Goal: Book appointment/travel/reservation

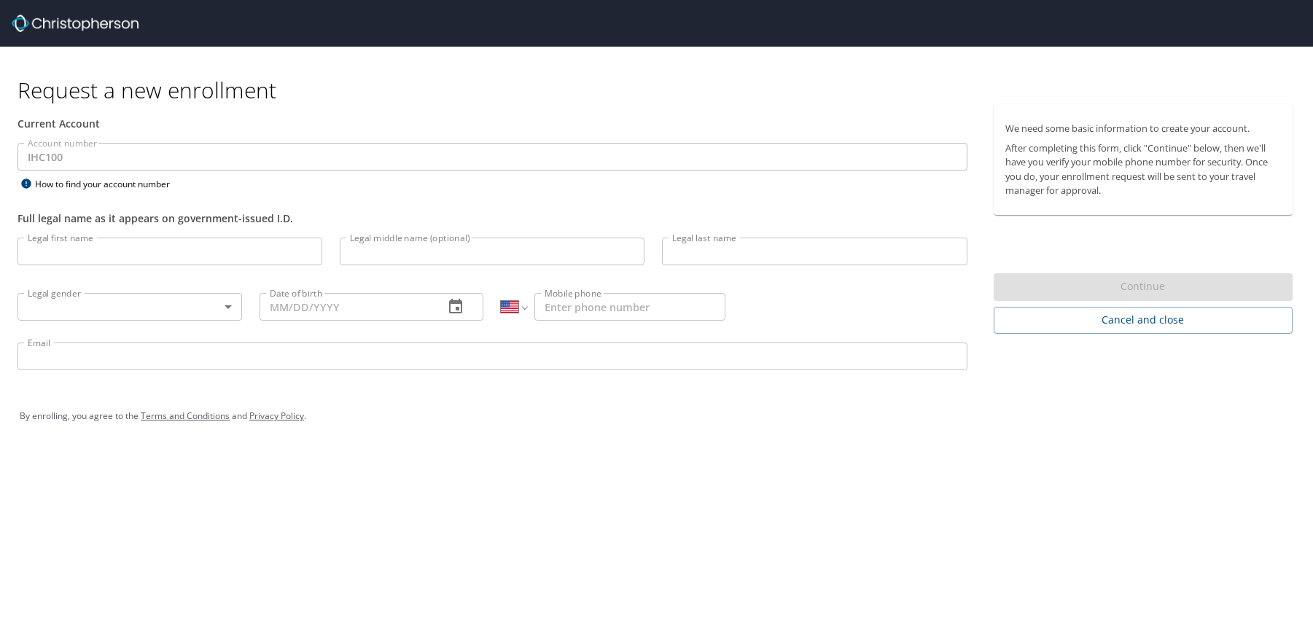
select select "US"
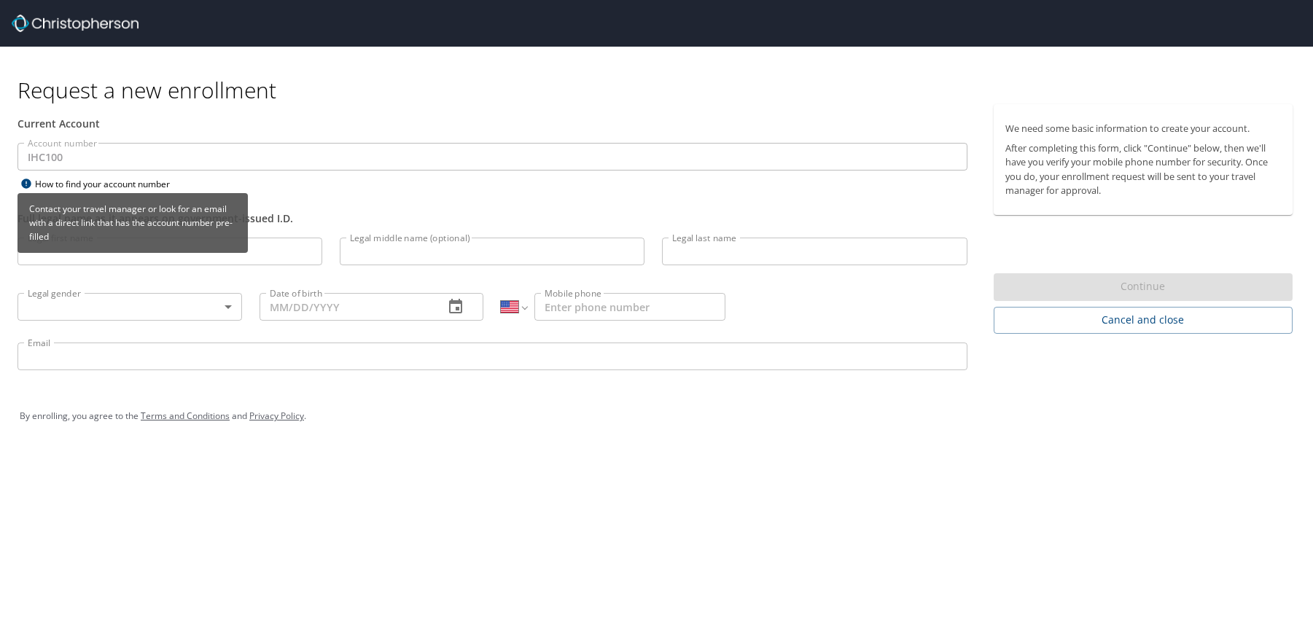
click at [27, 184] on icon at bounding box center [25, 183] width 9 height 9
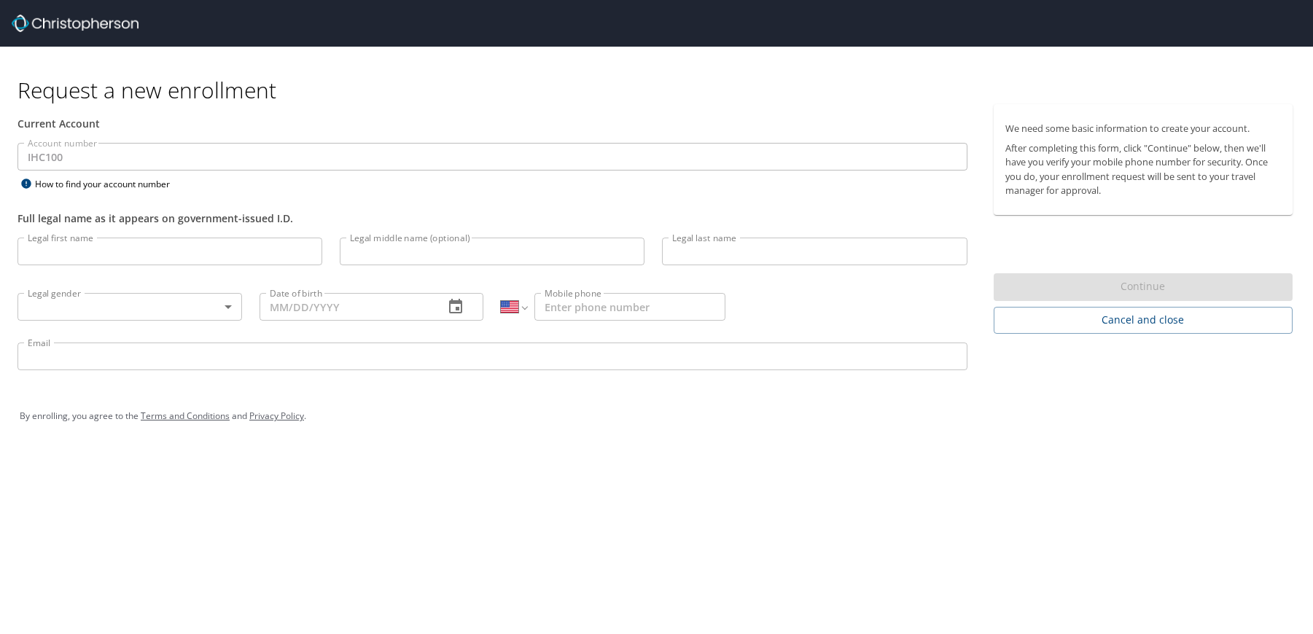
click at [355, 548] on div "Request a new enrollment Current Account Account number IHC100 Account number H…" at bounding box center [656, 317] width 1313 height 634
click at [162, 255] on input "Legal first name" at bounding box center [169, 252] width 305 height 28
type input "[PERSON_NAME]"
type input "J"
type input "DalCanto"
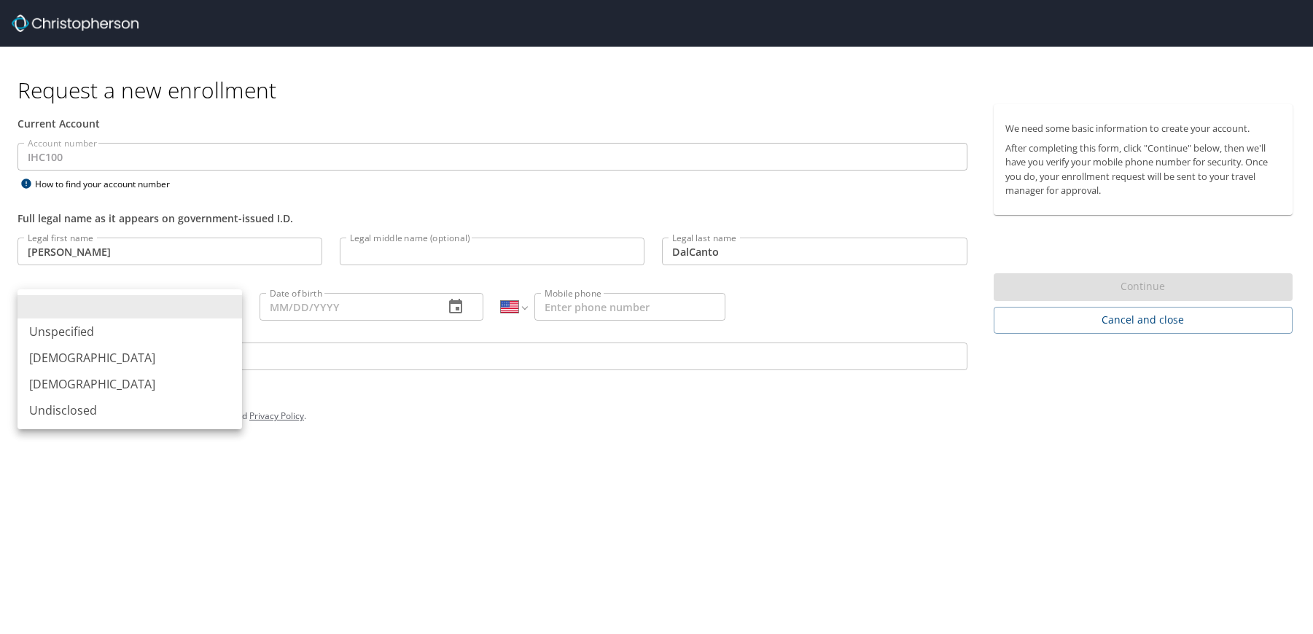
click at [123, 307] on body "Request a new enrollment Current Account Account number IHC100 Account number H…" at bounding box center [656, 317] width 1313 height 634
click at [117, 355] on li "[DEMOGRAPHIC_DATA]" at bounding box center [129, 358] width 225 height 26
type input "[DEMOGRAPHIC_DATA]"
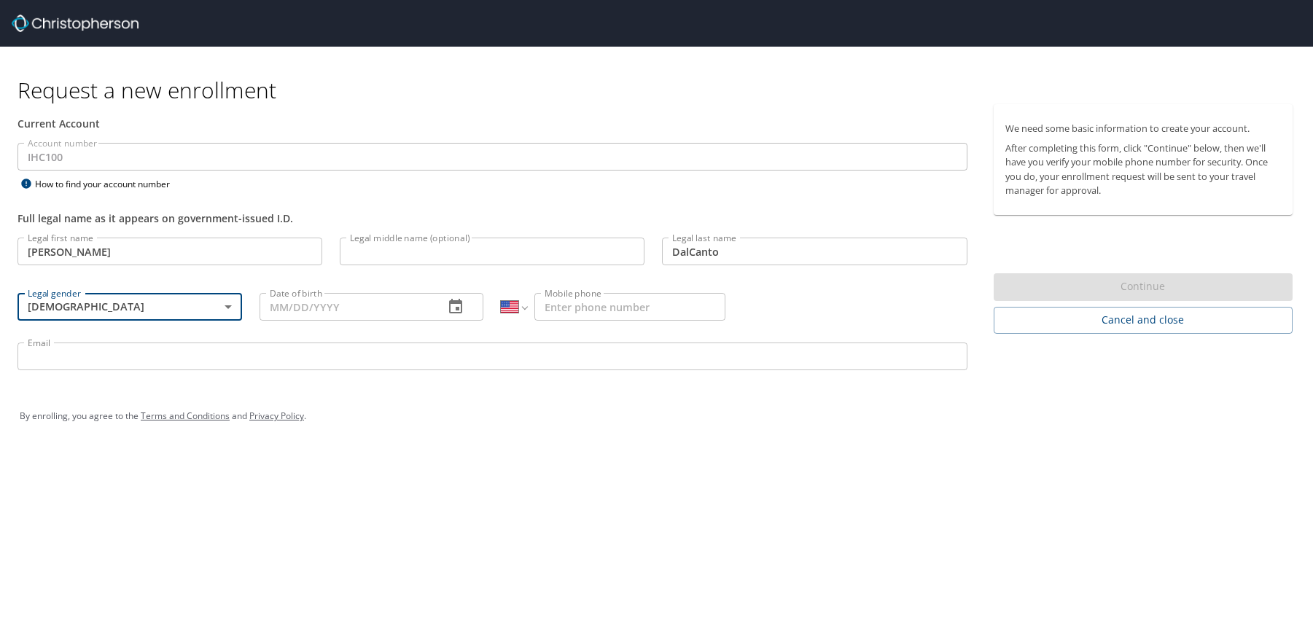
click at [311, 313] on input "Date of birth" at bounding box center [347, 307] width 174 height 28
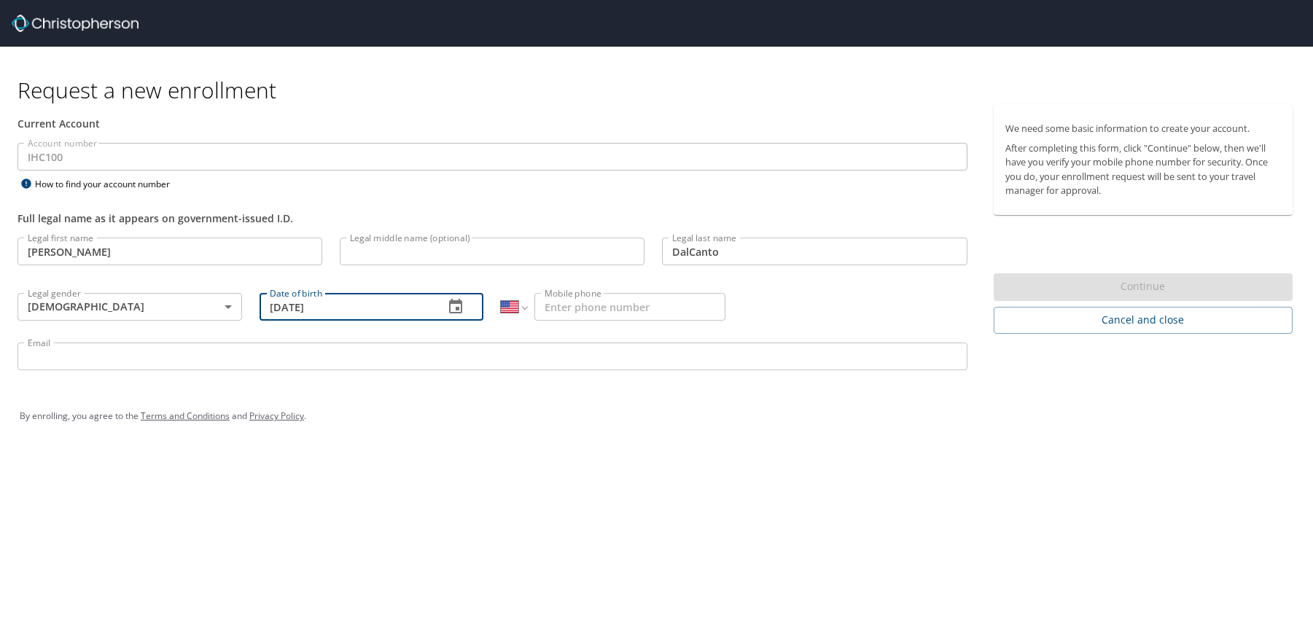
type input "[DATE]"
click at [677, 324] on p at bounding box center [613, 323] width 225 height 4
click at [679, 314] on input "Mobile phone" at bounding box center [629, 307] width 191 height 28
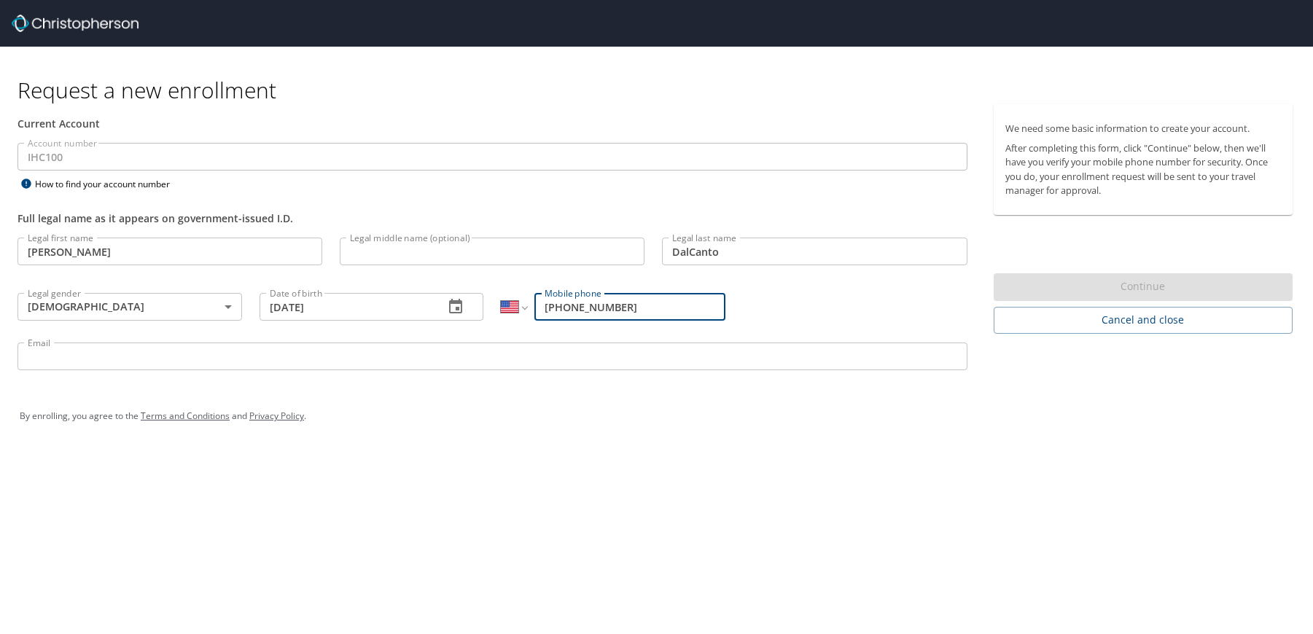
type input "[PHONE_NUMBER]"
click at [670, 354] on input "Email" at bounding box center [492, 357] width 950 height 28
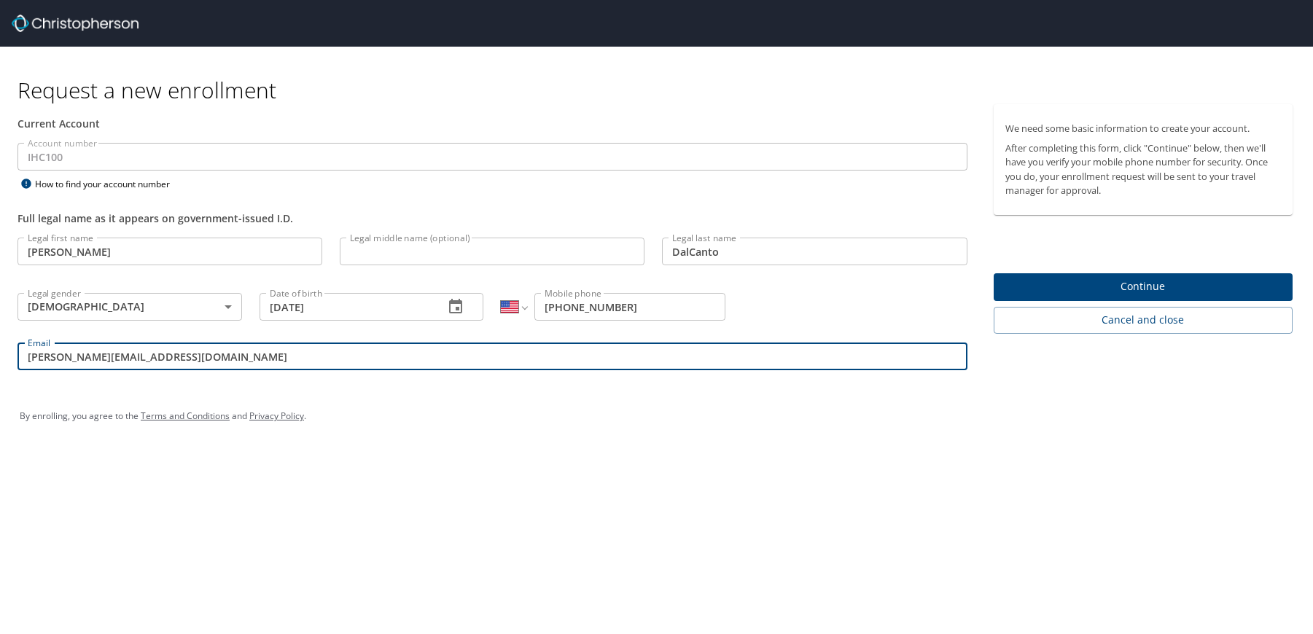
type input "[PERSON_NAME][EMAIL_ADDRESS][DOMAIN_NAME]"
click at [1065, 287] on span "Continue" at bounding box center [1143, 287] width 276 height 18
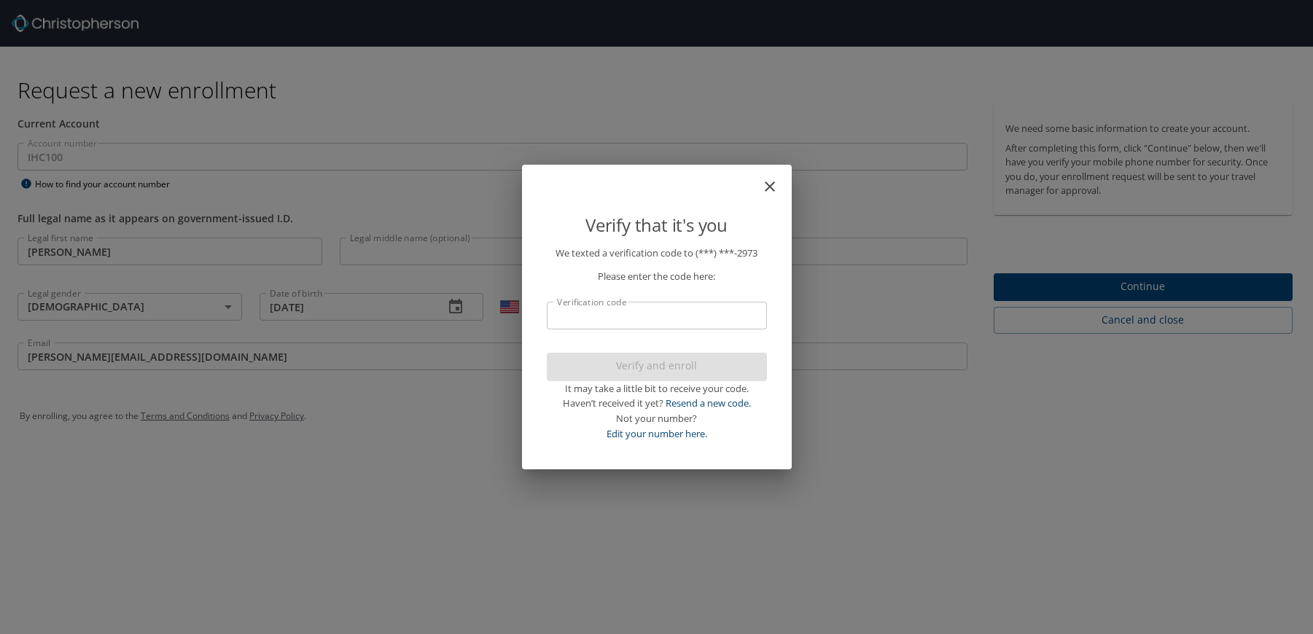
click at [673, 321] on input "Verification code" at bounding box center [657, 316] width 220 height 28
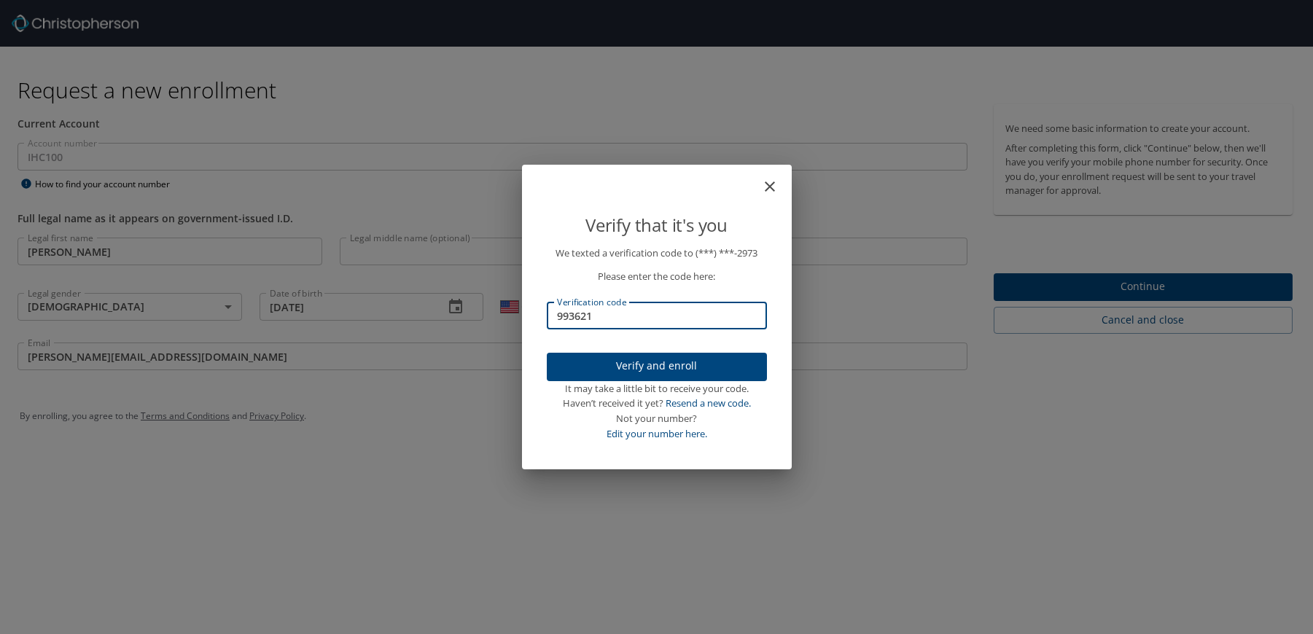
type input "993621"
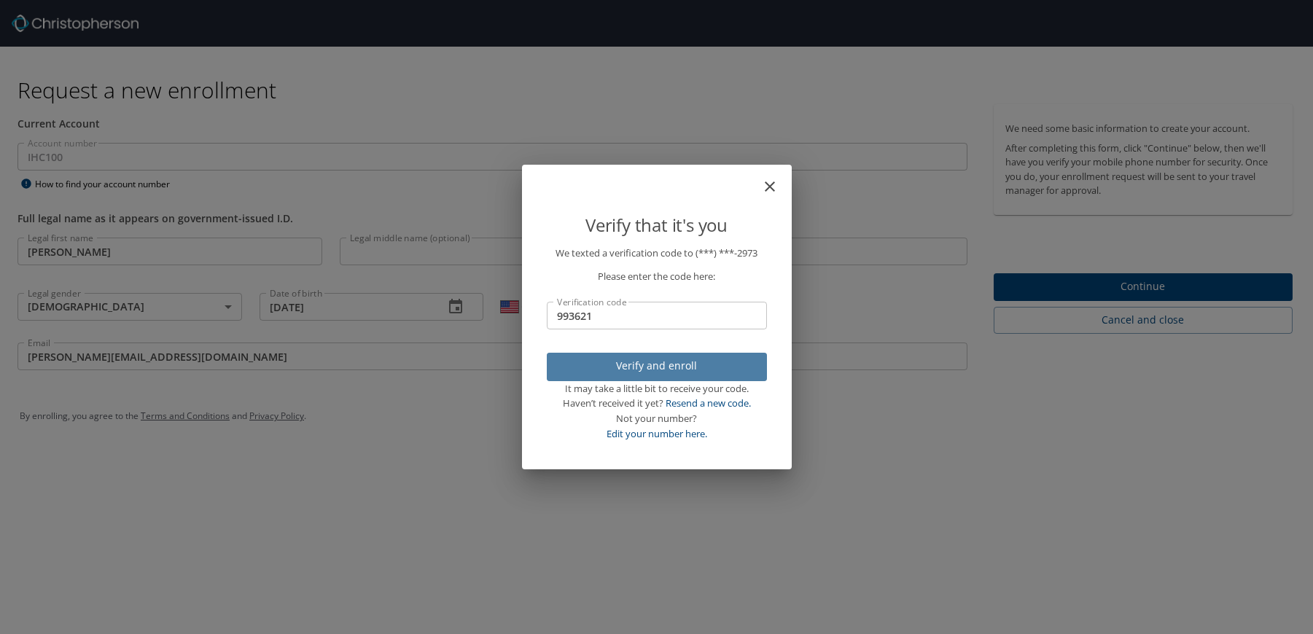
click at [690, 370] on span "Verify and enroll" at bounding box center [656, 366] width 197 height 18
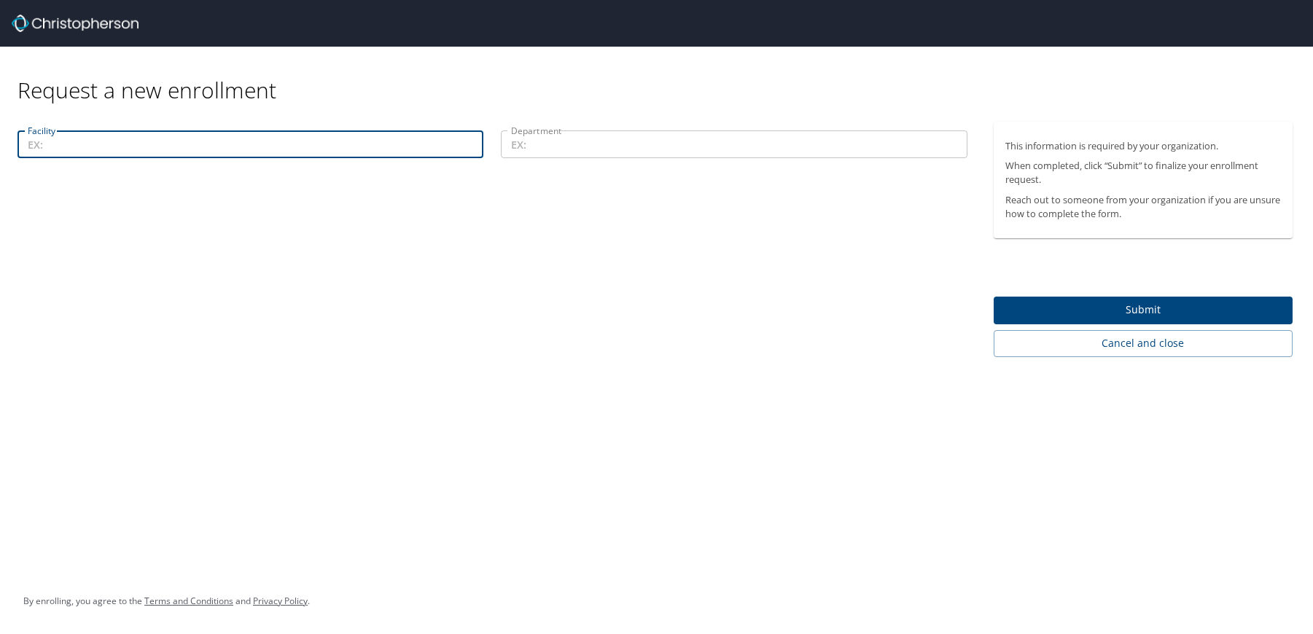
click at [215, 148] on input "Facility" at bounding box center [250, 145] width 466 height 28
type input "Alta View Specialty Clinic"
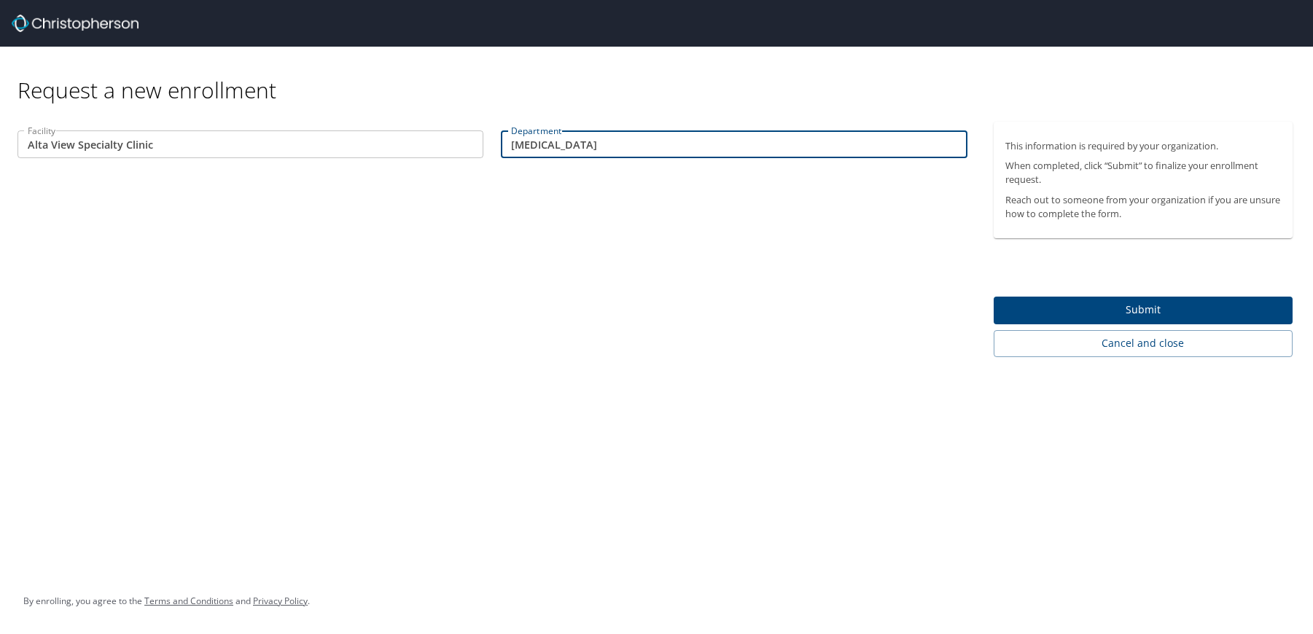
type input "[MEDICAL_DATA]"
click at [1050, 317] on span "Submit" at bounding box center [1143, 310] width 276 height 18
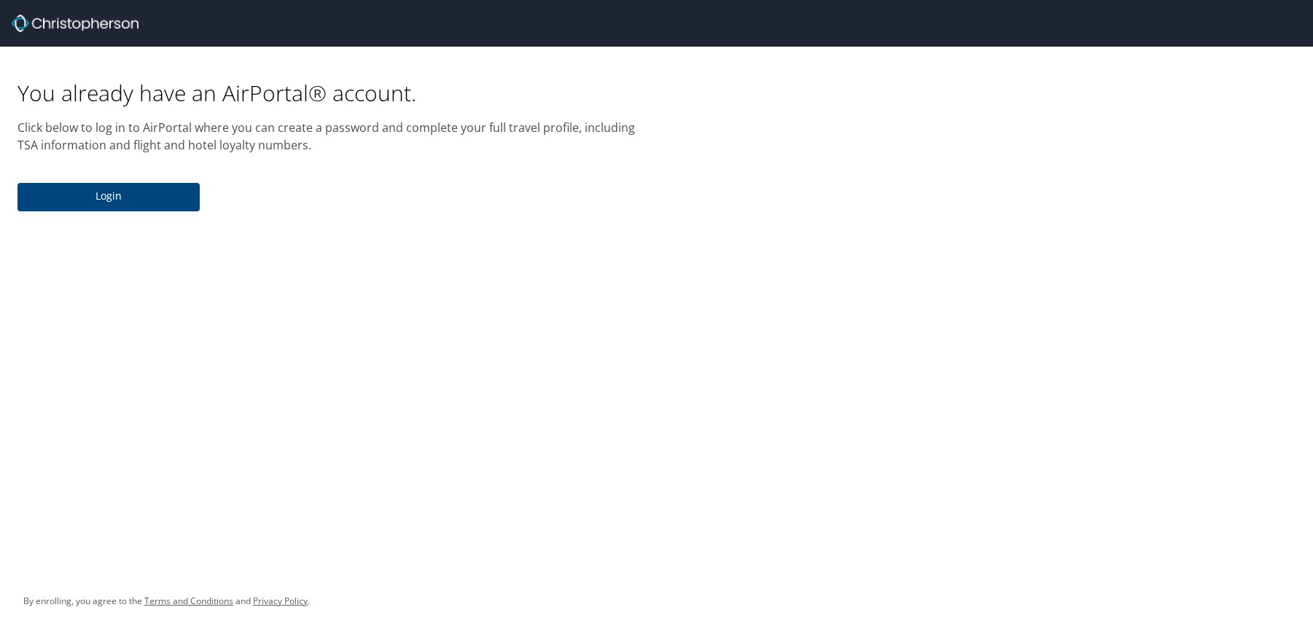
click at [174, 201] on span "Login" at bounding box center [108, 196] width 159 height 18
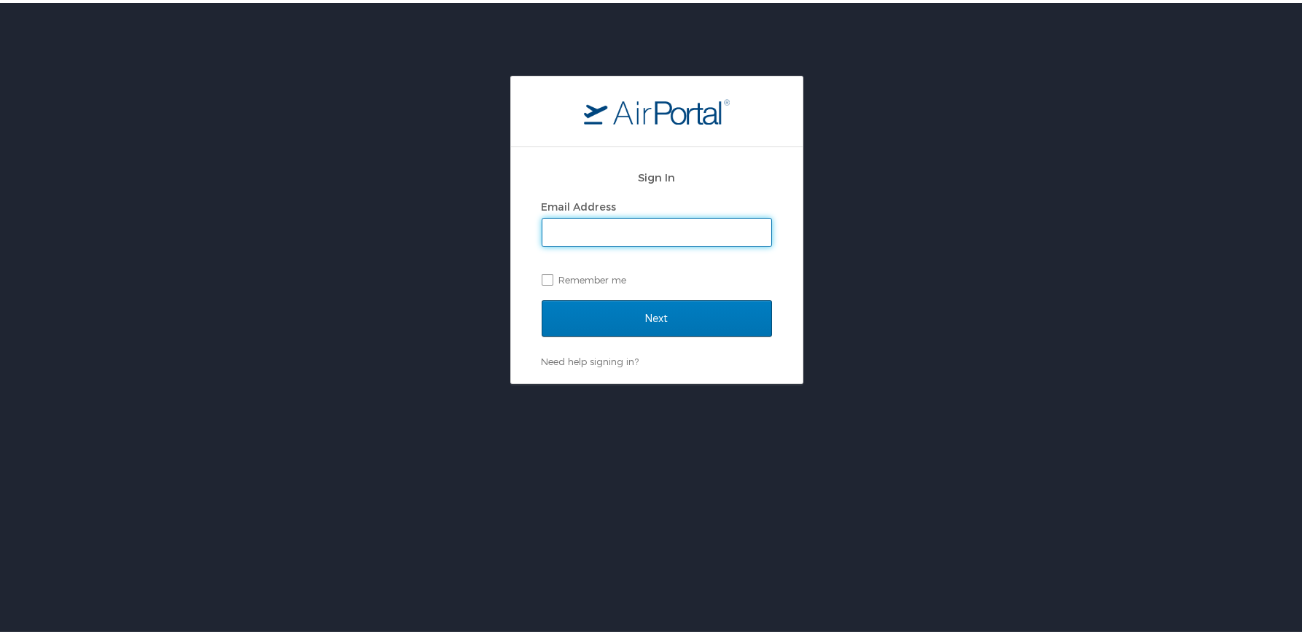
click at [622, 233] on input "Email Address" at bounding box center [656, 230] width 229 height 28
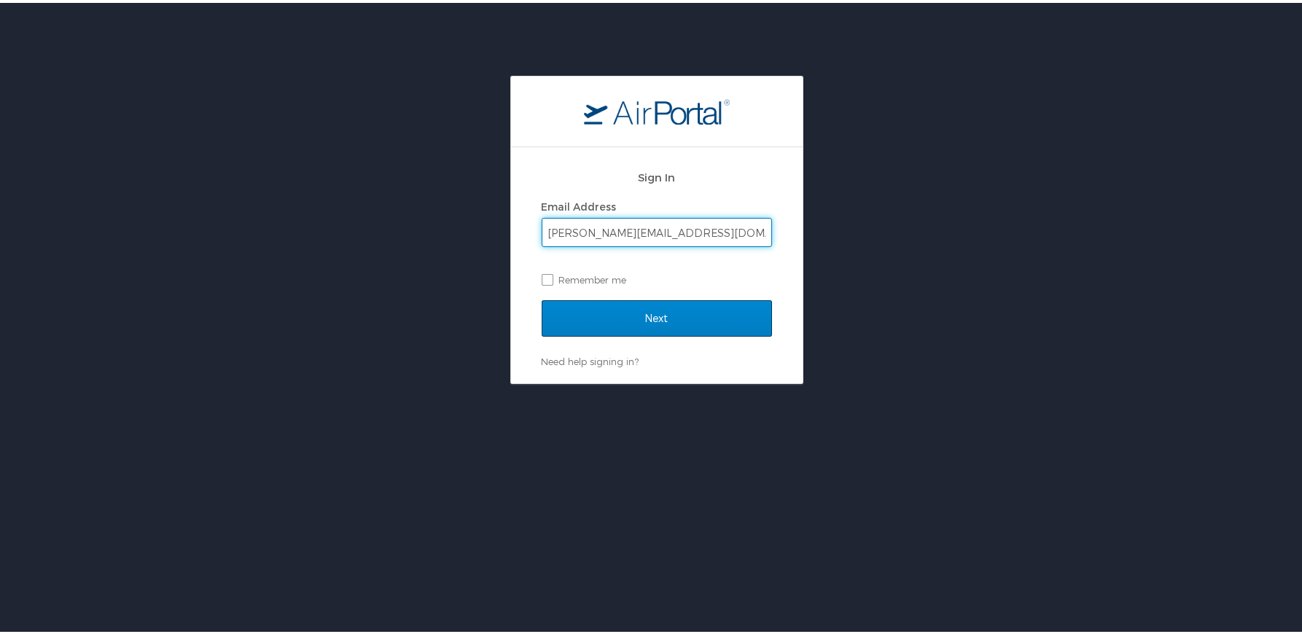
type input "[PERSON_NAME][EMAIL_ADDRESS][DOMAIN_NAME]"
click at [603, 318] on input "Next" at bounding box center [657, 315] width 230 height 36
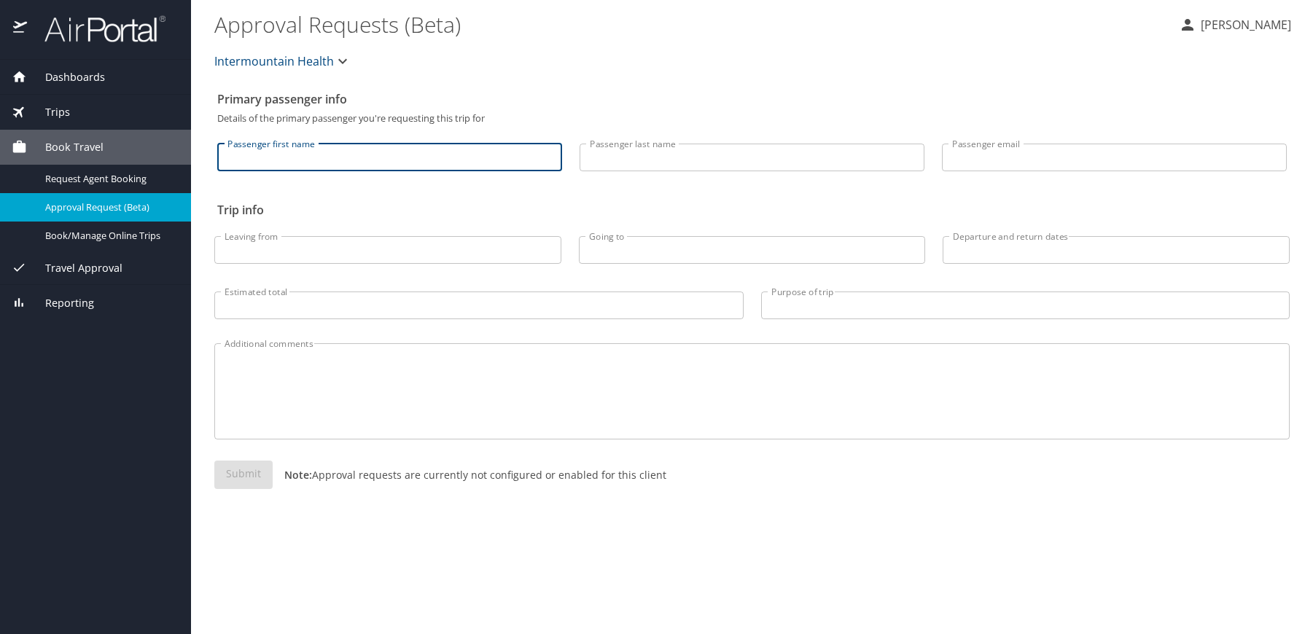
click at [373, 164] on input "Passenger first name" at bounding box center [389, 158] width 345 height 28
type input "[PERSON_NAME]"
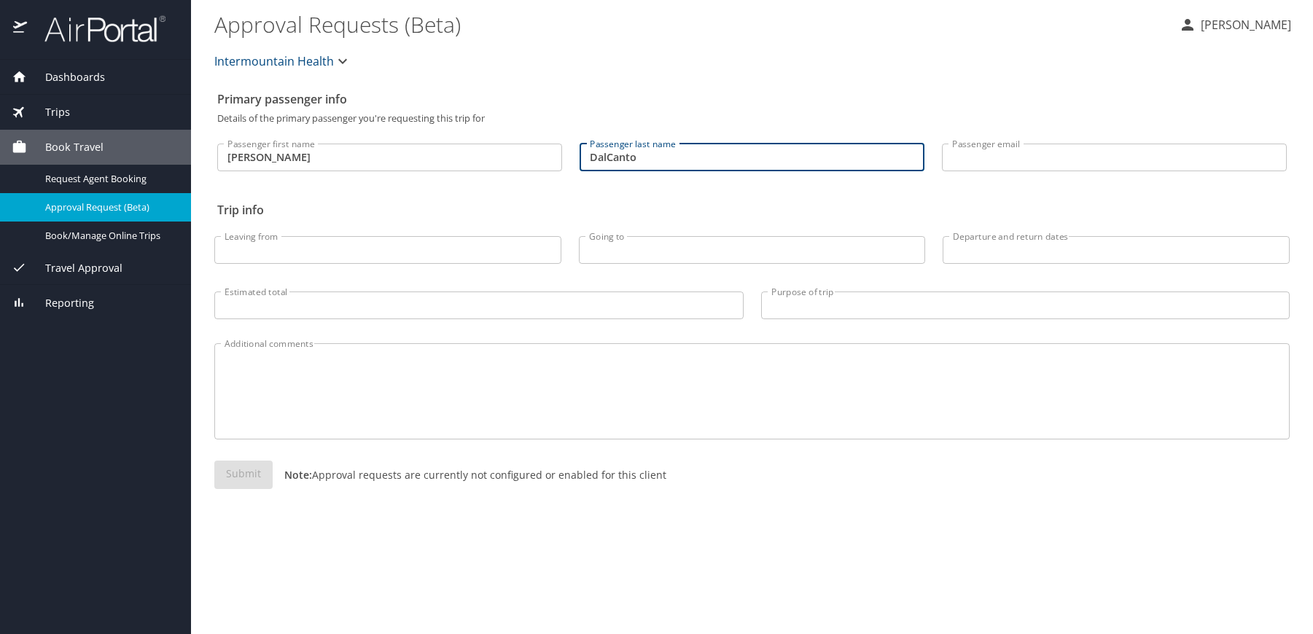
type input "DalCanto"
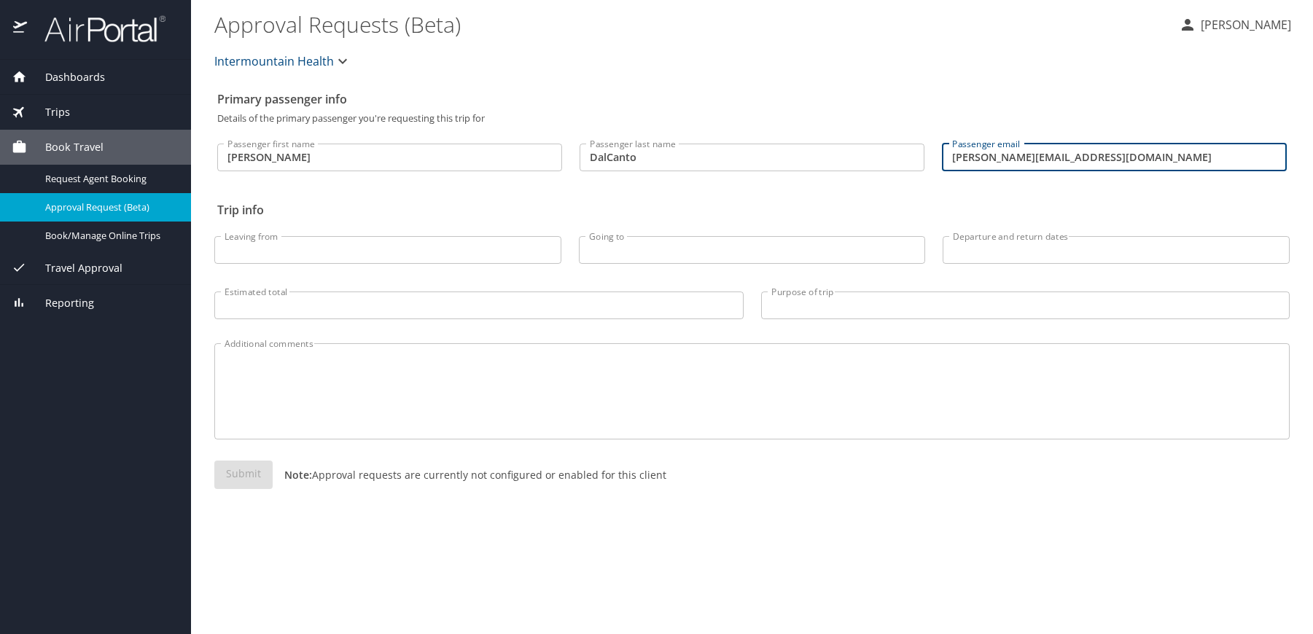
type input "[PERSON_NAME][EMAIL_ADDRESS][DOMAIN_NAME]"
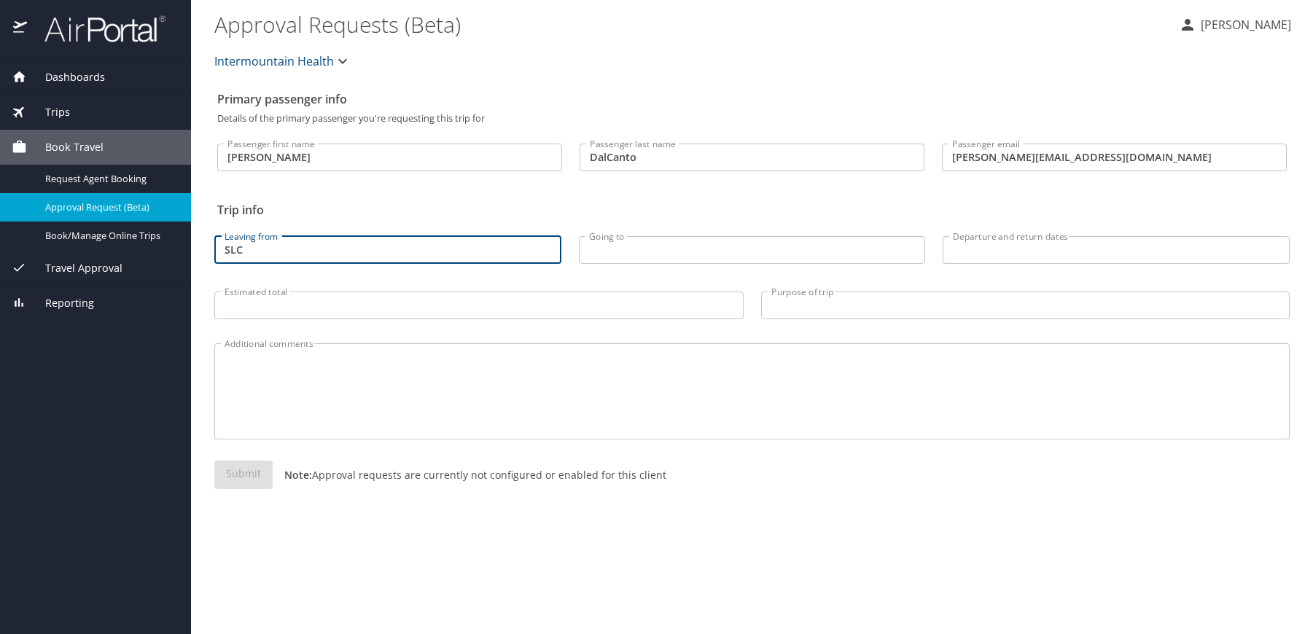
type input "SLC"
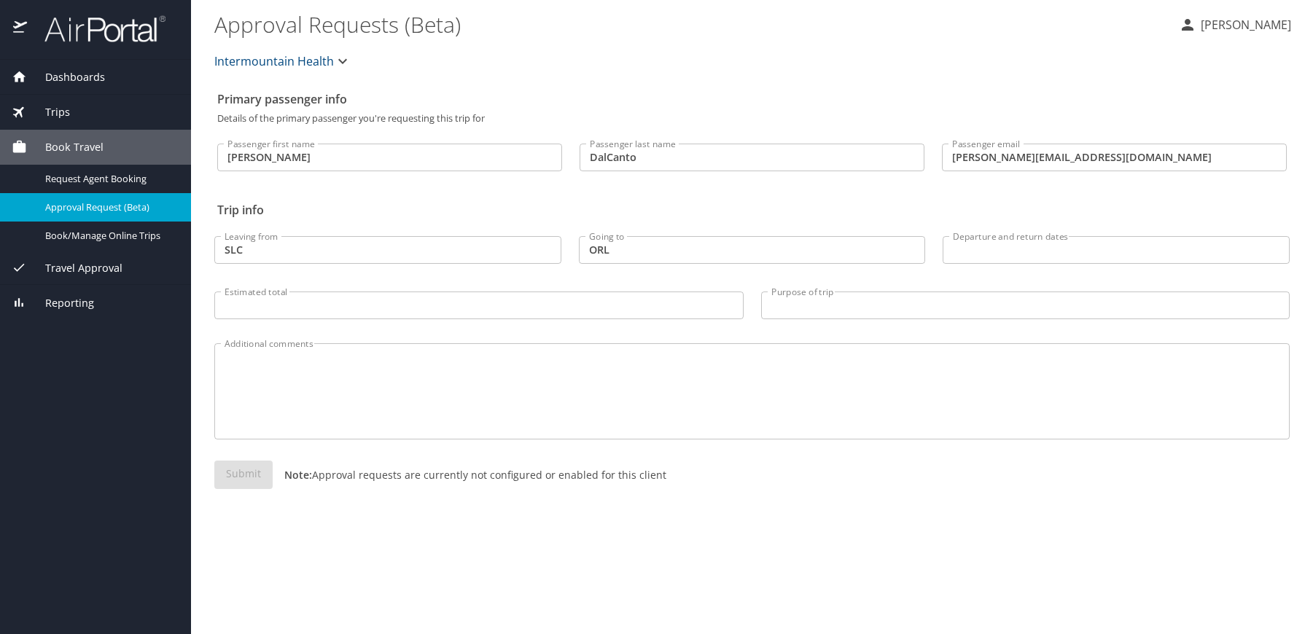
click at [337, 58] on icon "button" at bounding box center [342, 60] width 17 height 17
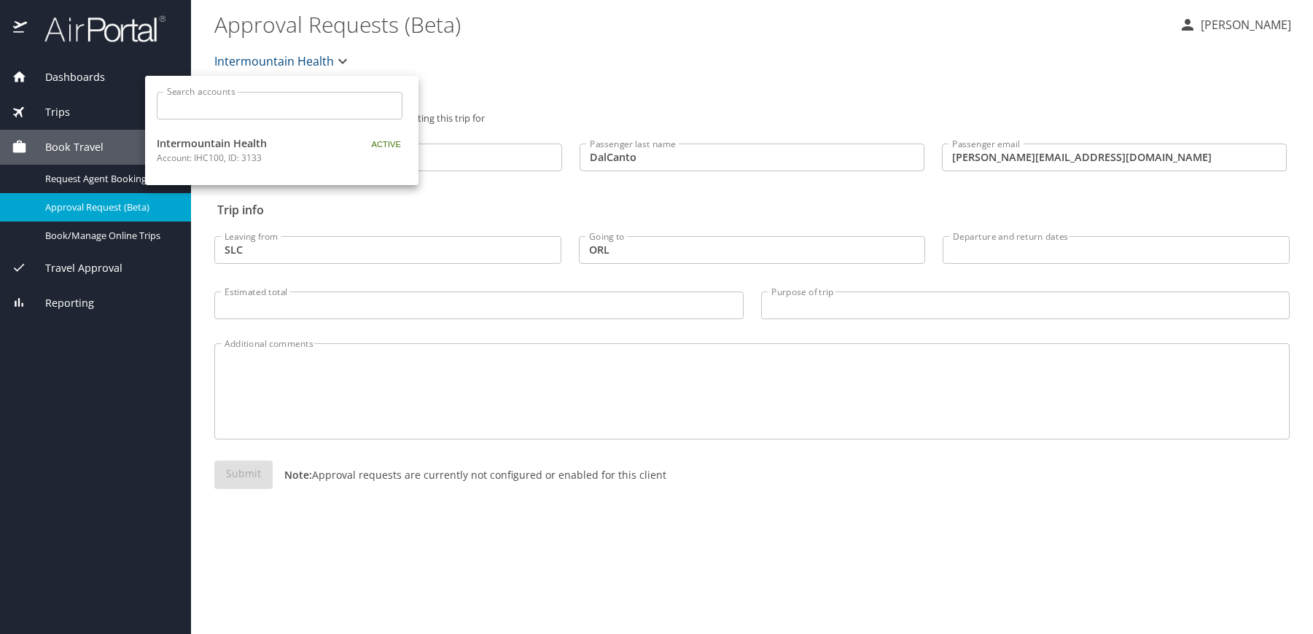
click at [855, 524] on div at bounding box center [656, 317] width 1313 height 634
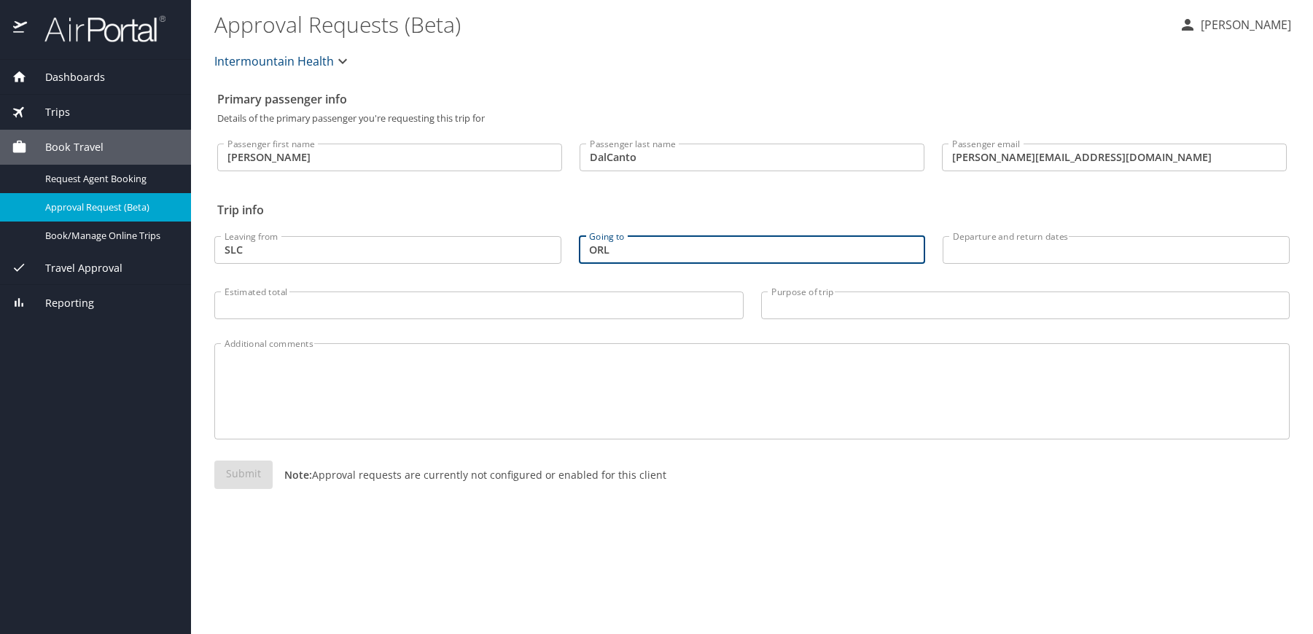
drag, startPoint x: 612, startPoint y: 252, endPoint x: 548, endPoint y: 256, distance: 63.5
click at [548, 256] on div "Leaving from SLC Leaving from Going to ORL Going to Departure and return dates …" at bounding box center [752, 274] width 1093 height 116
type input "MCO"
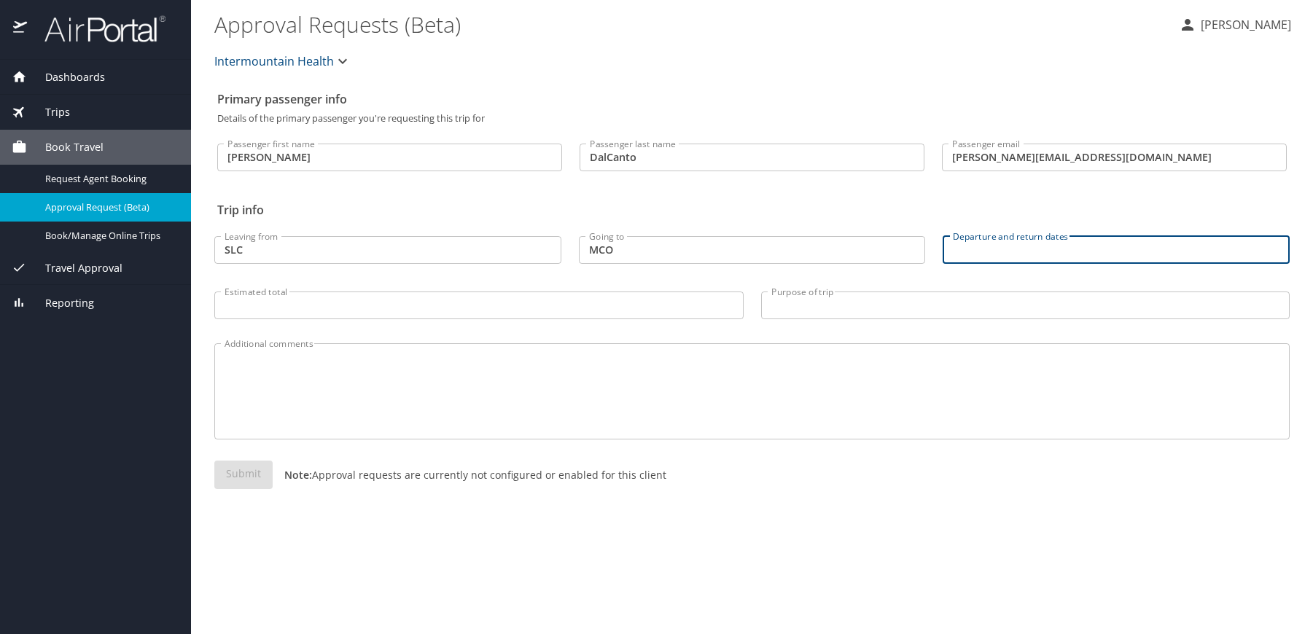
click at [1011, 256] on input "Departure and return dates" at bounding box center [1116, 250] width 347 height 28
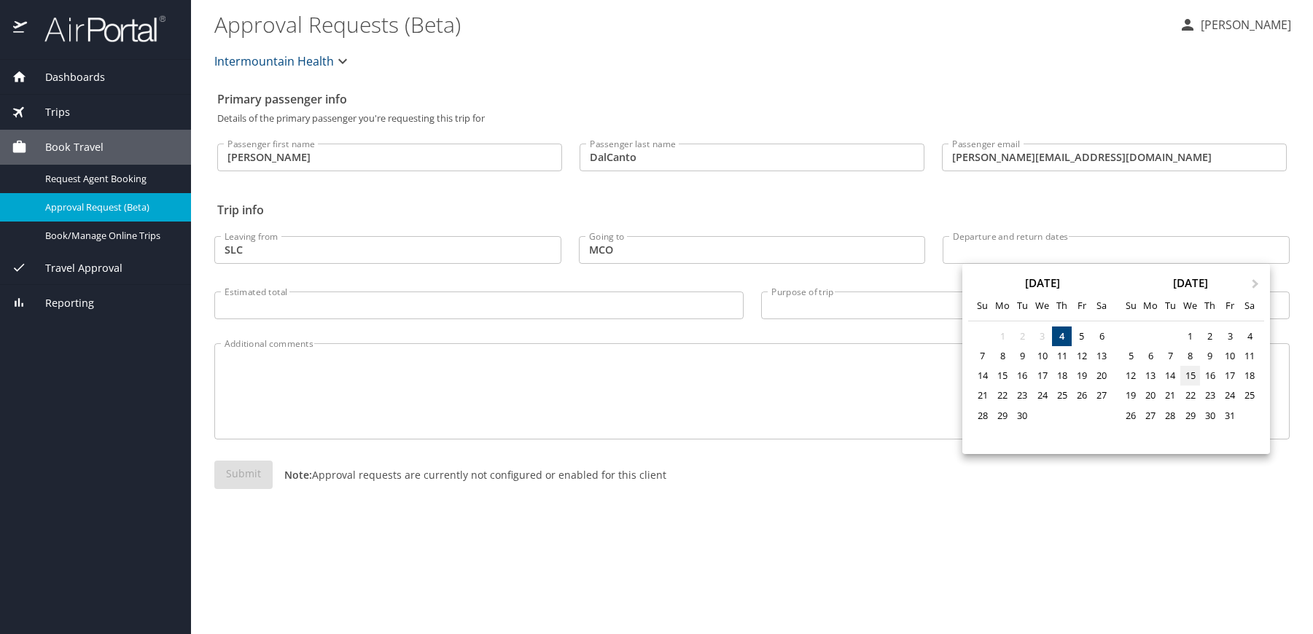
click at [1196, 378] on div "15" at bounding box center [1190, 376] width 20 height 20
click at [1233, 378] on div "17" at bounding box center [1230, 376] width 20 height 20
type input "10/15/2025 🠦 10/17/2025"
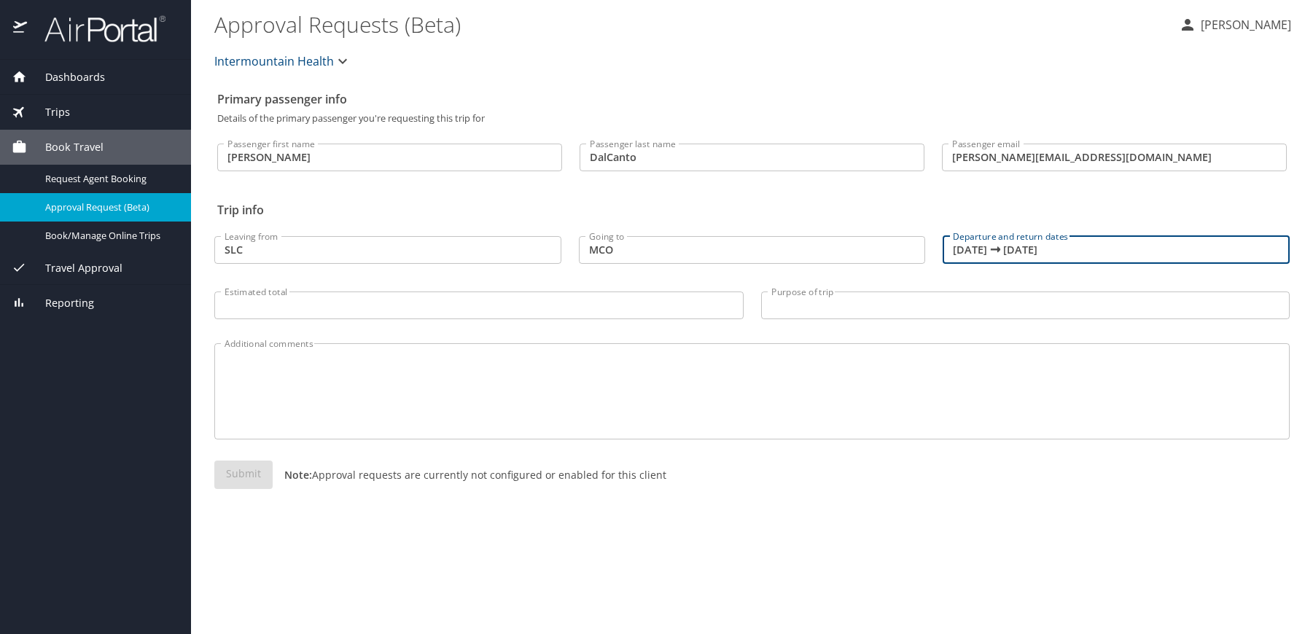
click at [430, 311] on input "Estimated total" at bounding box center [478, 306] width 529 height 28
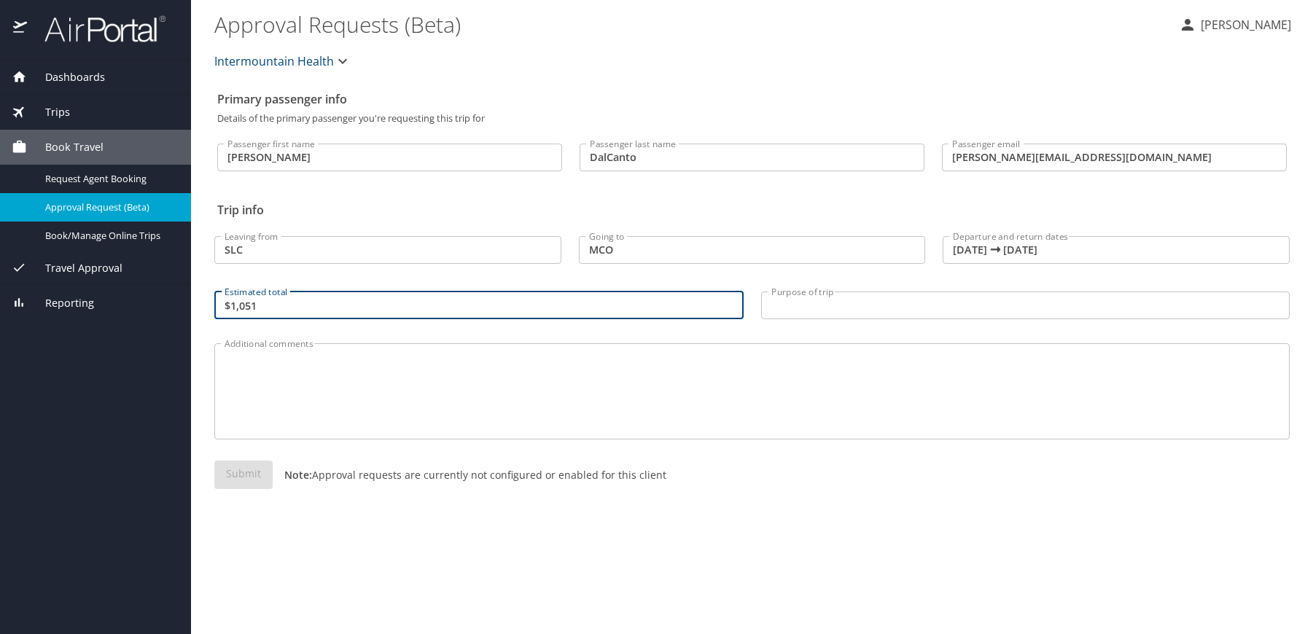
type input "$1,051"
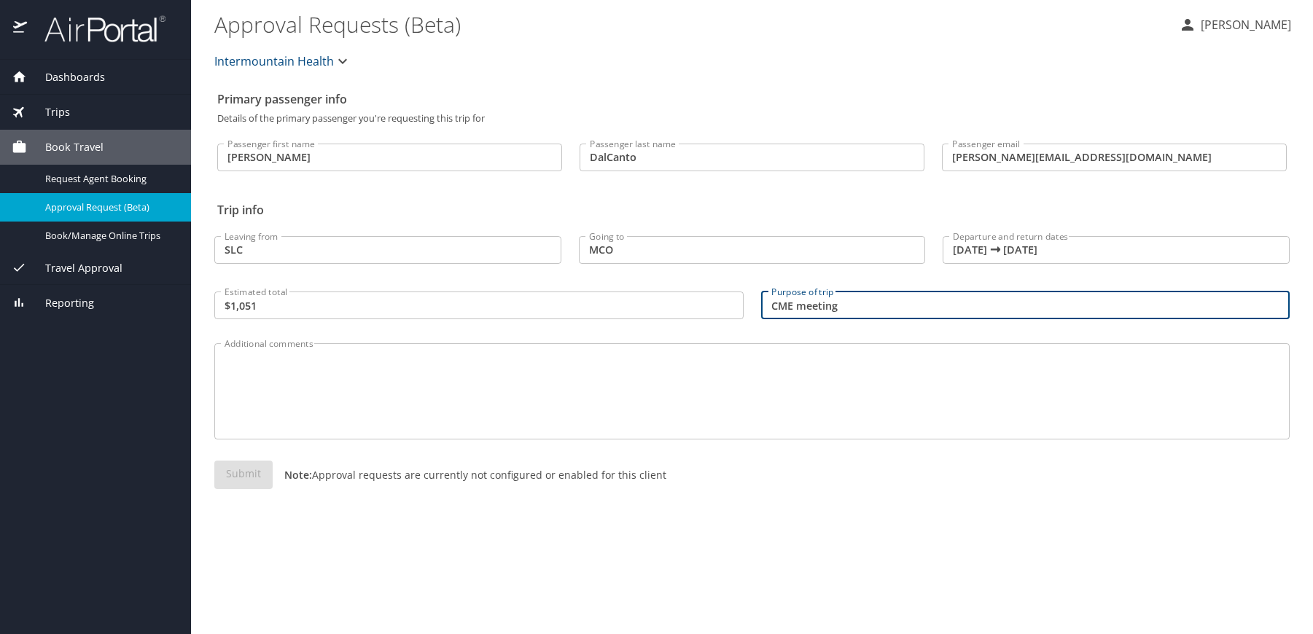
click at [774, 309] on input "CME meeting" at bounding box center [1025, 306] width 529 height 28
type input "ASOPRS CME meeting"
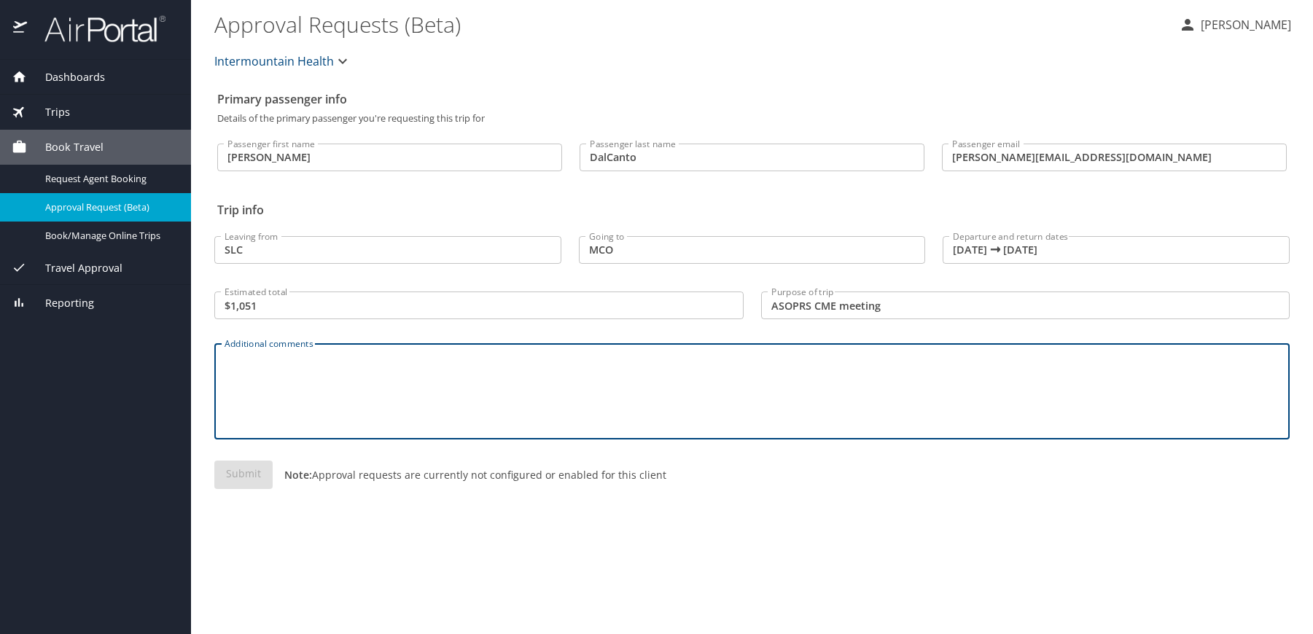
click at [378, 392] on textarea "Additional comments" at bounding box center [752, 391] width 1055 height 69
type textarea "f"
click at [342, 391] on textarea "f" at bounding box center [752, 391] width 1055 height 69
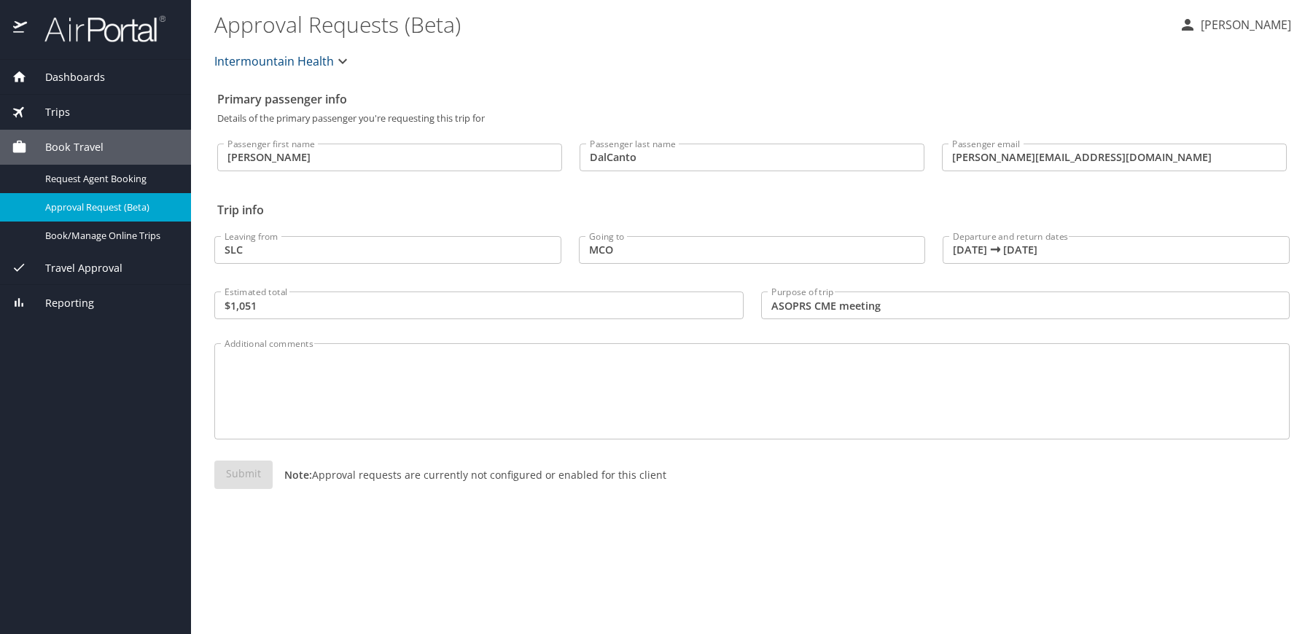
click at [238, 472] on div "Submit Note: Approval requests are currently not configured or enabled for this…" at bounding box center [751, 487] width 1075 height 52
click at [248, 489] on div "Submit Note: Approval requests are currently not configured or enabled for this…" at bounding box center [751, 487] width 1075 height 52
click at [364, 259] on input "SLC" at bounding box center [387, 250] width 347 height 28
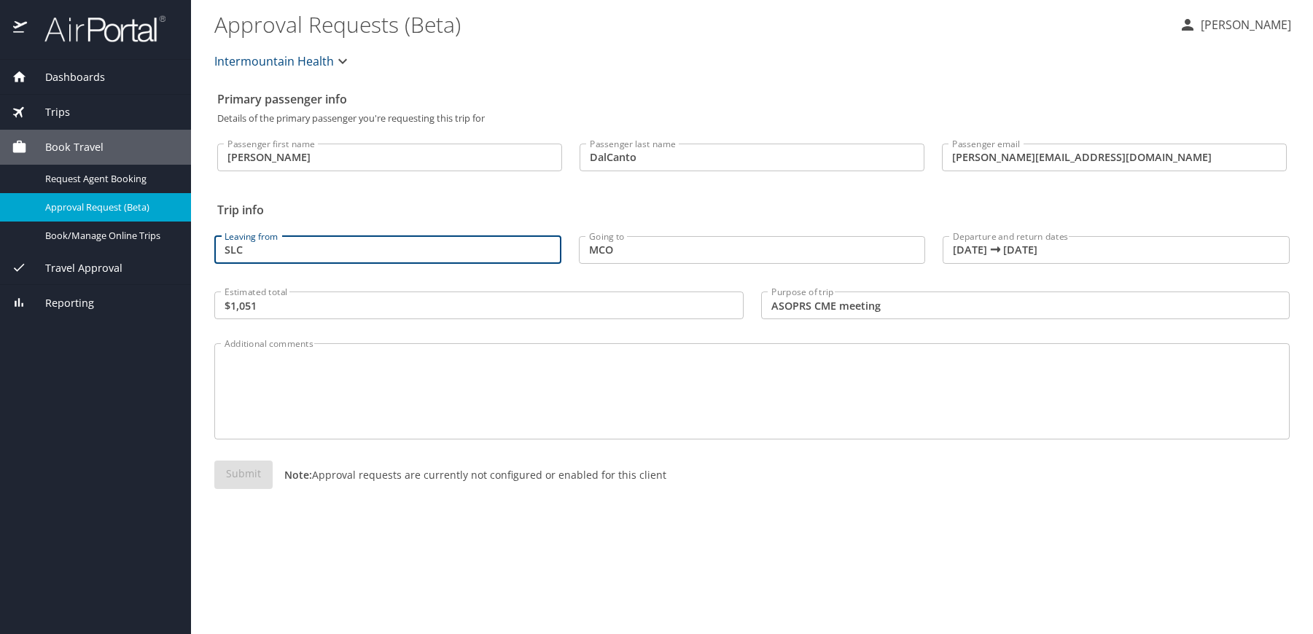
click at [345, 311] on input "$1,051" at bounding box center [478, 306] width 529 height 28
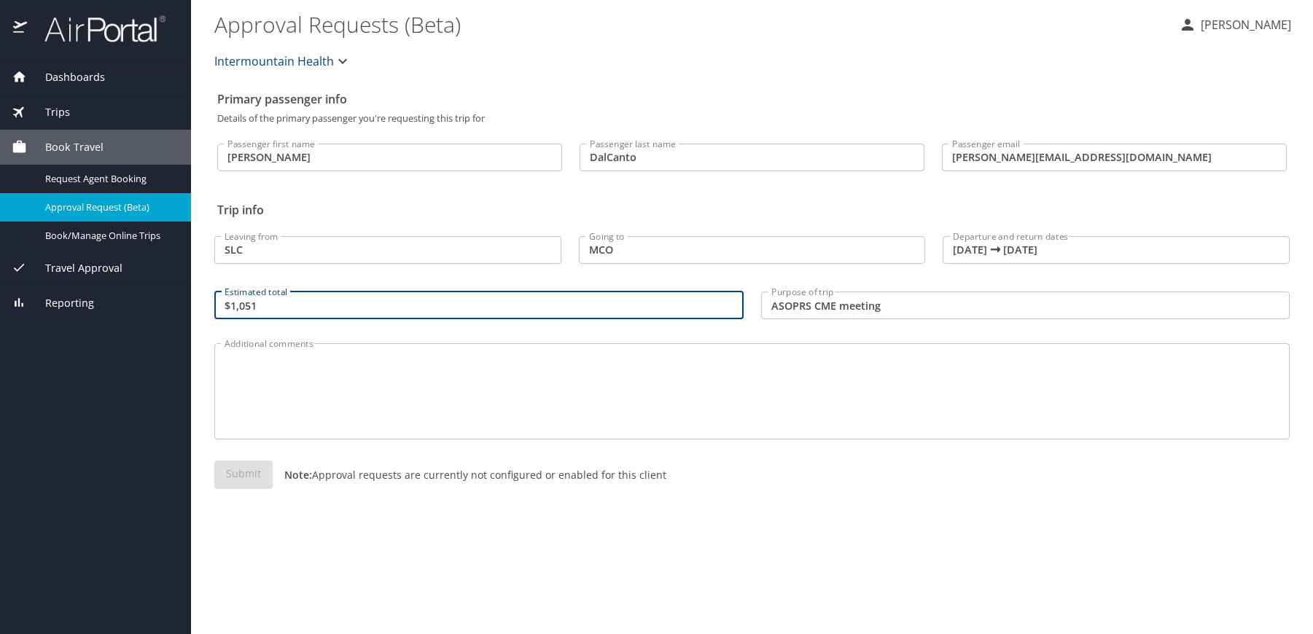
click at [446, 259] on input "SLC" at bounding box center [387, 250] width 347 height 28
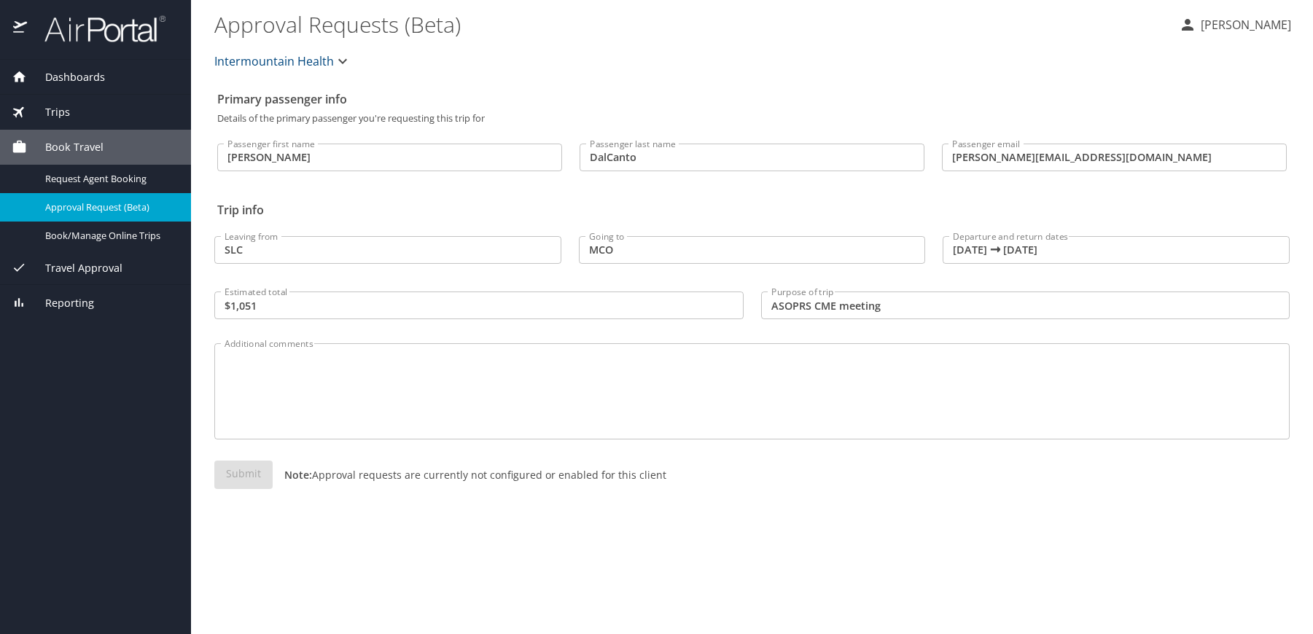
click at [249, 481] on div "Submit Note: Approval requests are currently not configured or enabled for this…" at bounding box center [751, 487] width 1075 height 52
click at [247, 478] on div "Submit Note: Approval requests are currently not configured or enabled for this…" at bounding box center [751, 487] width 1075 height 52
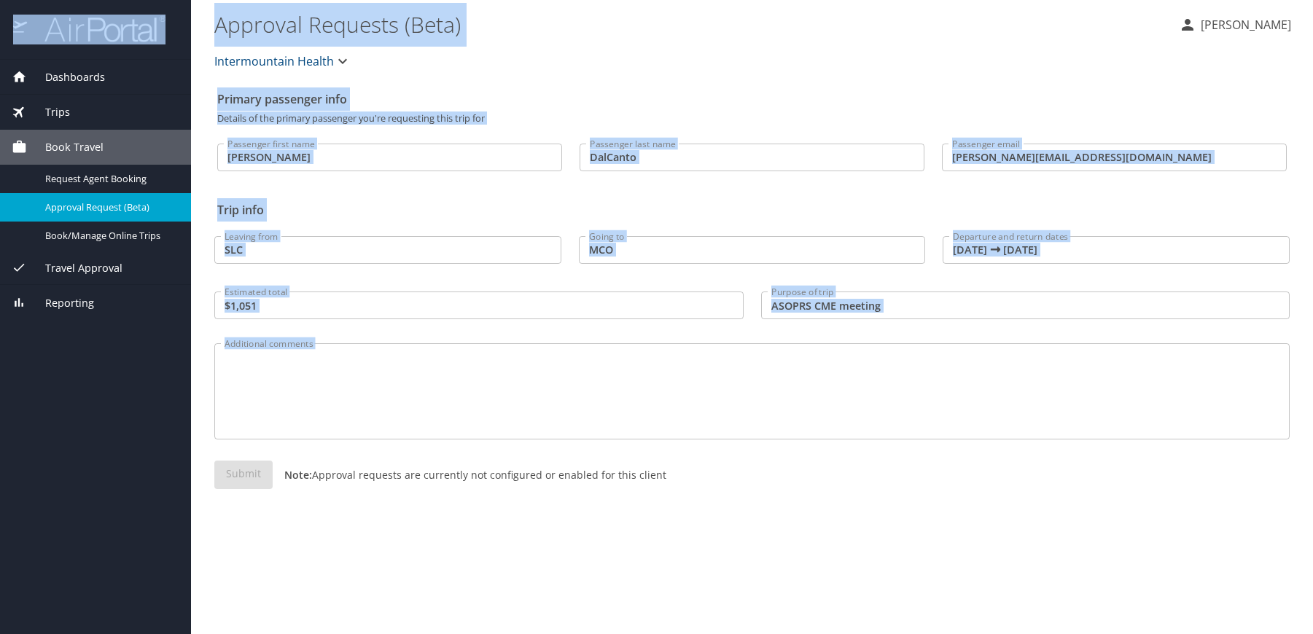
click at [247, 477] on div "Submit Note: Approval requests are currently not configured or enabled for this…" at bounding box center [751, 487] width 1075 height 52
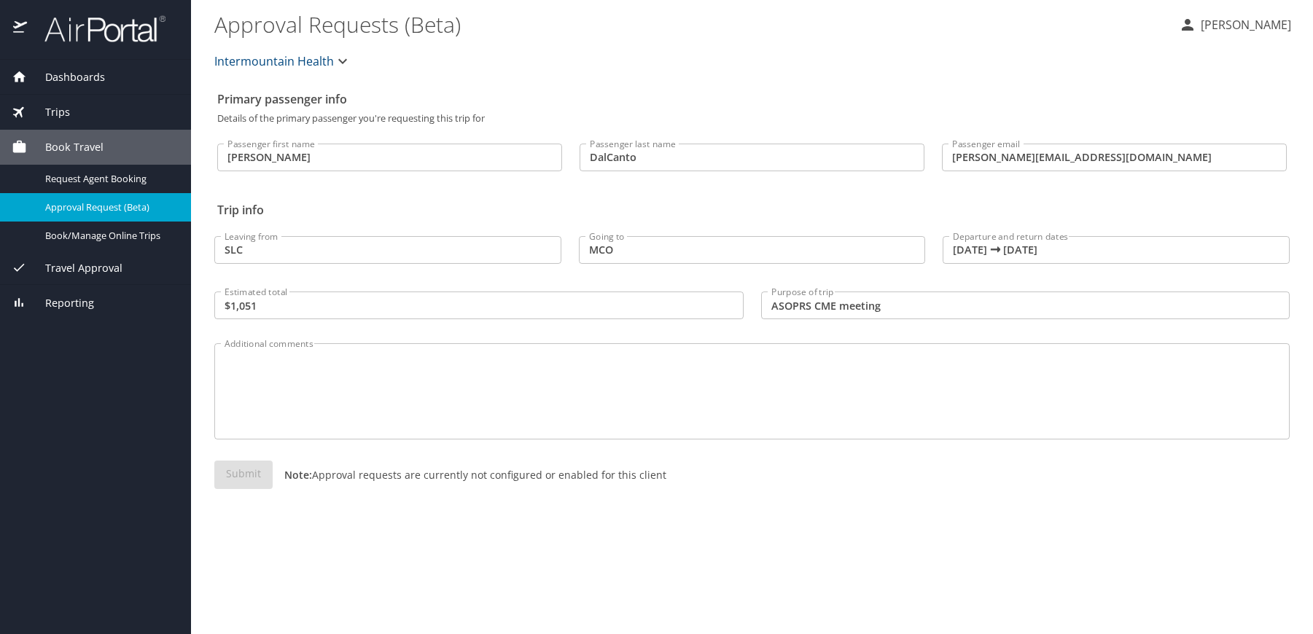
click at [281, 386] on textarea "Additional comments" at bounding box center [752, 391] width 1055 height 69
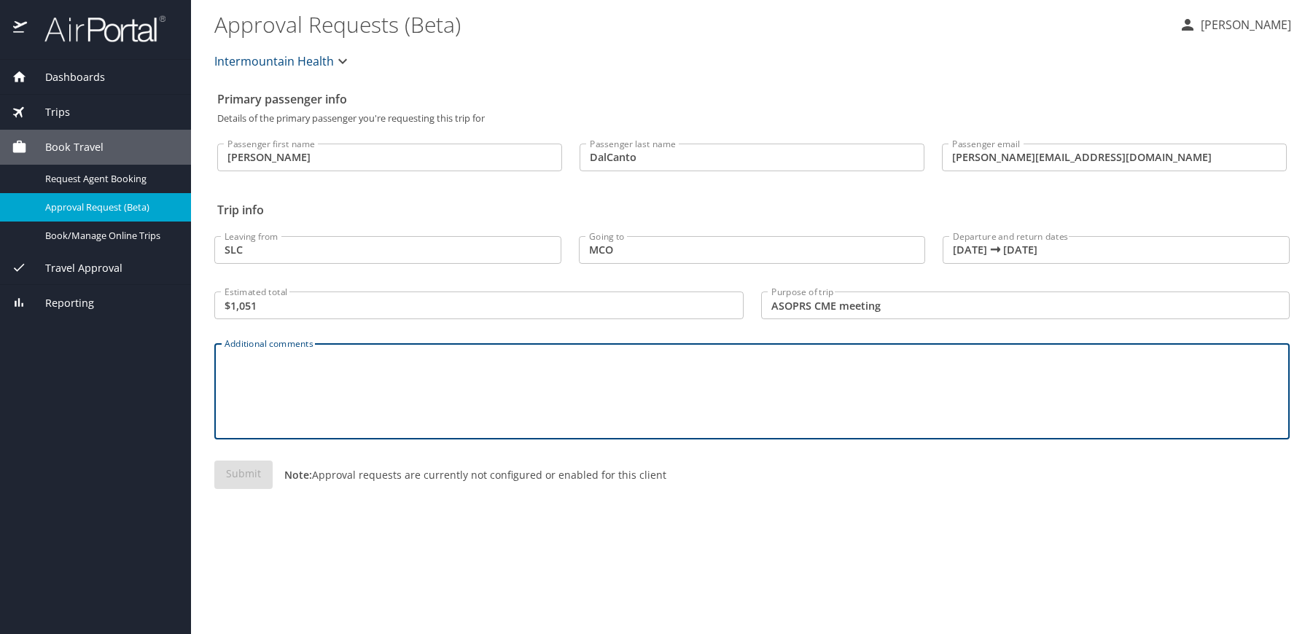
click at [293, 251] on input "SLC" at bounding box center [387, 250] width 347 height 28
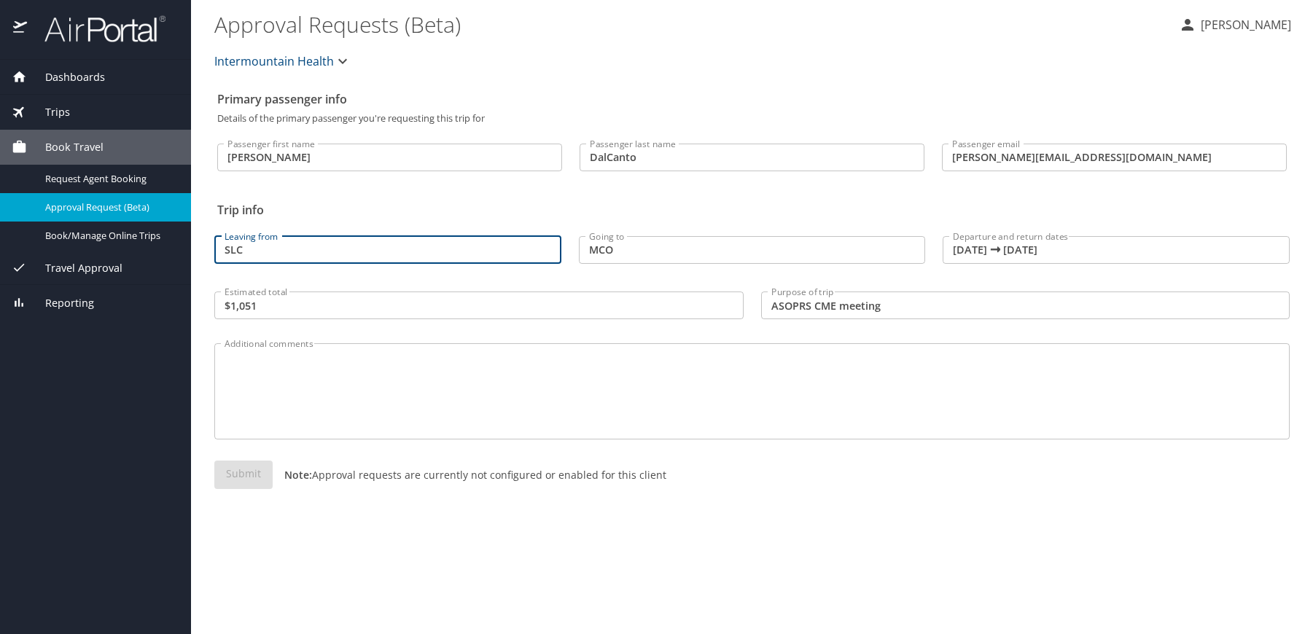
drag, startPoint x: 293, startPoint y: 251, endPoint x: 204, endPoint y: 251, distance: 89.0
click at [204, 251] on main "Approval Requests (Beta) Albert DalCanto Intermountain Health Primary passenger…" at bounding box center [752, 317] width 1122 height 634
type input "Salt Lake City, UT"
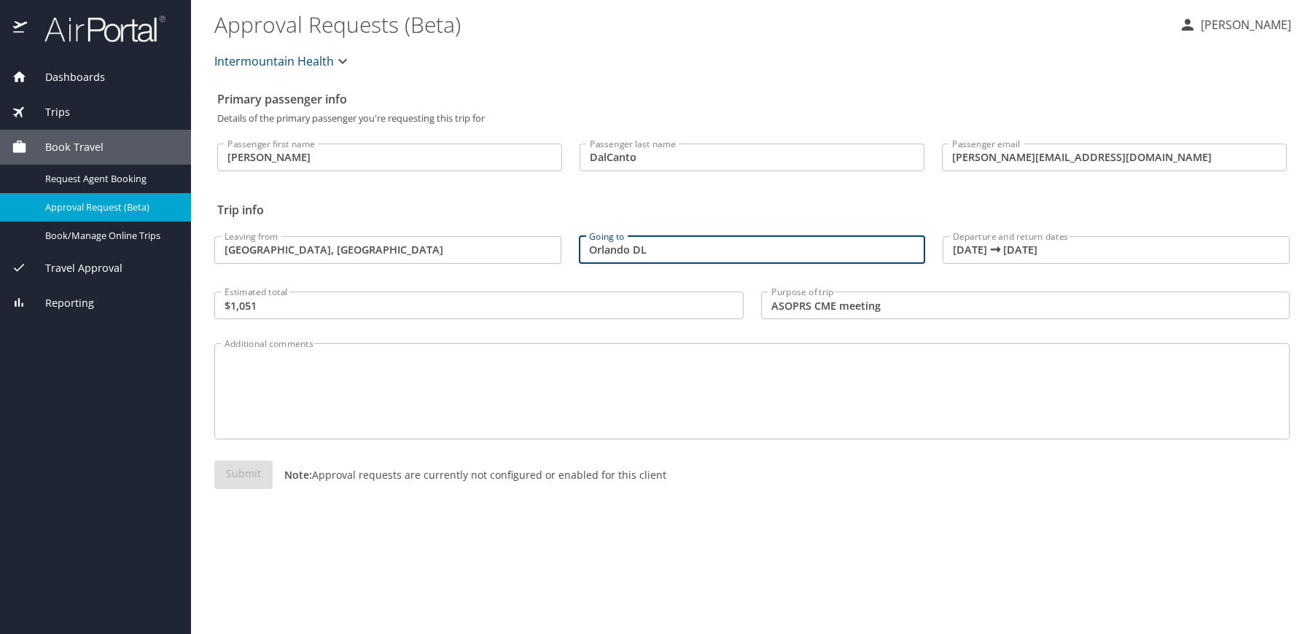
type input "Orlando DL"
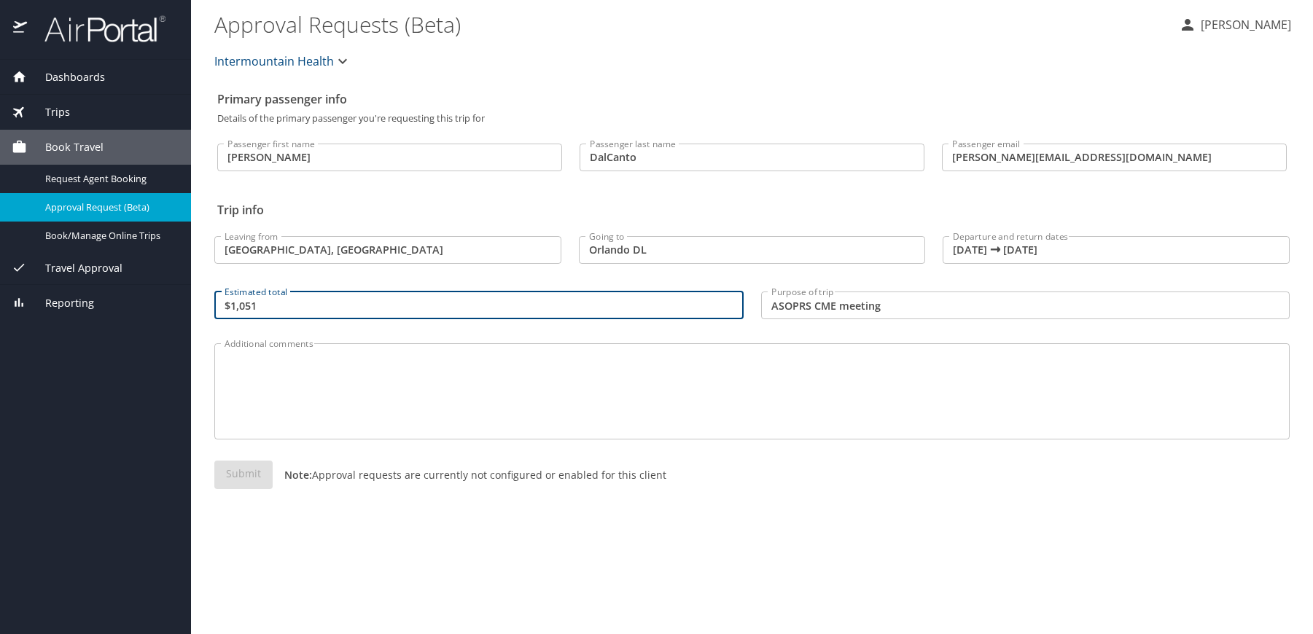
click at [416, 315] on input "$1,051" at bounding box center [478, 306] width 529 height 28
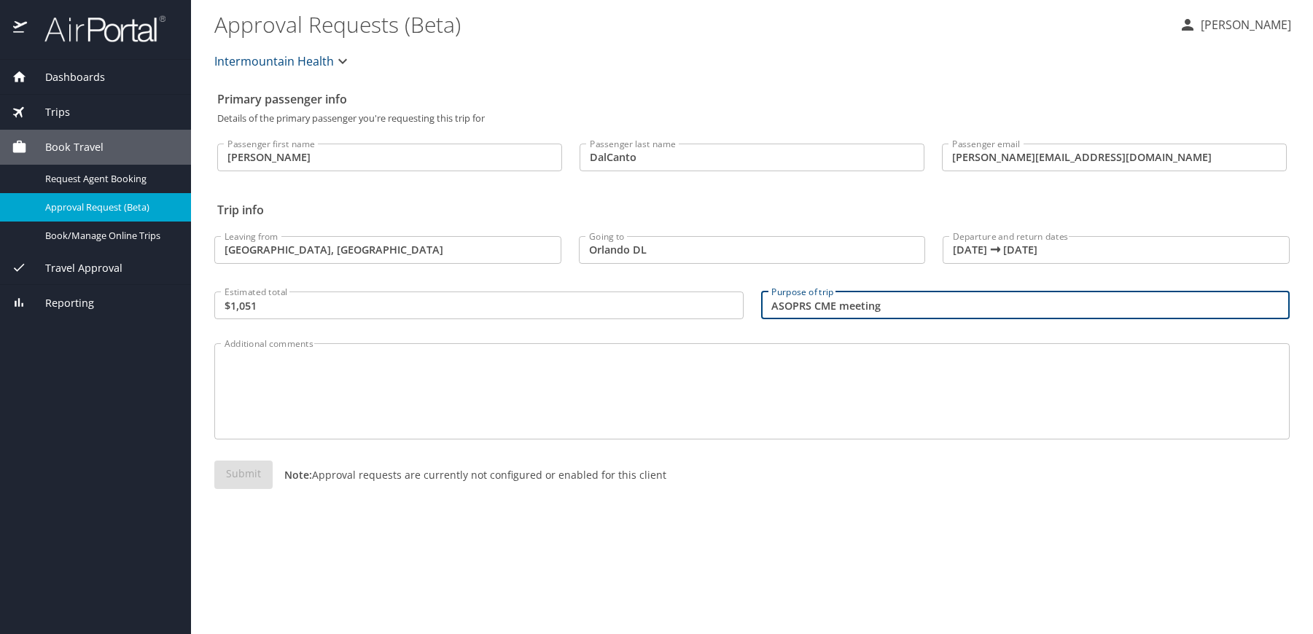
click at [848, 308] on input "ASOPRS CME meeting" at bounding box center [1025, 306] width 529 height 28
click at [731, 403] on textarea "Additional comments" at bounding box center [752, 391] width 1055 height 69
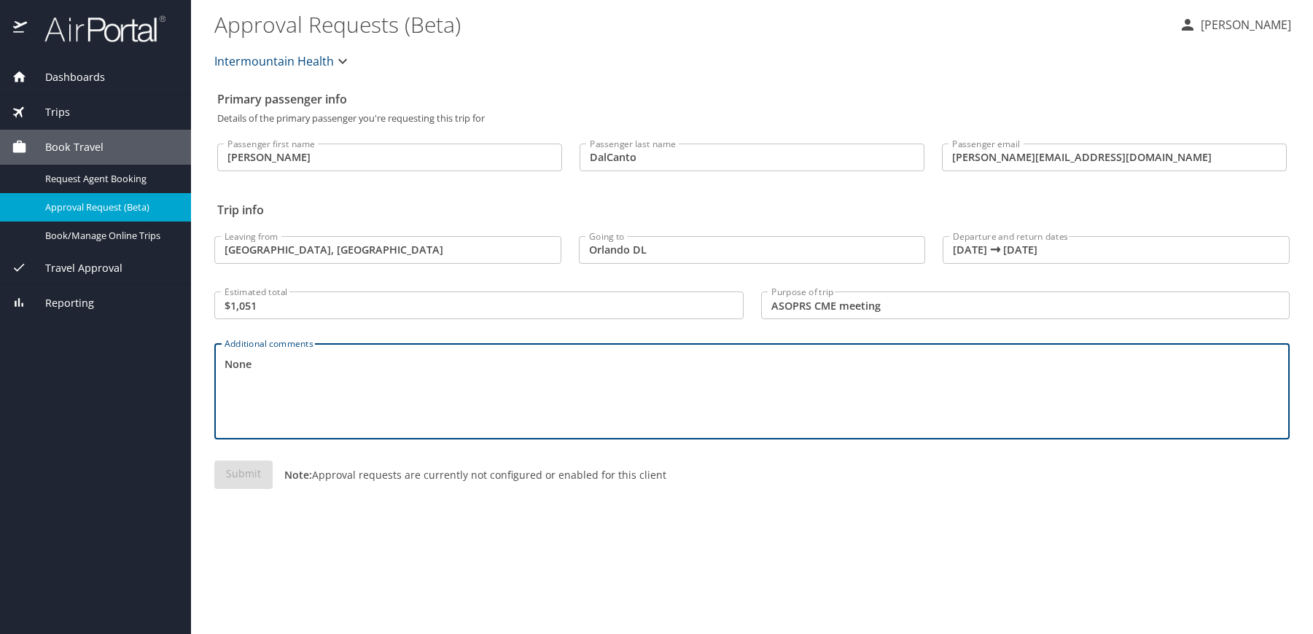
type textarea "None"
click at [373, 495] on div "Submit Note: Approval requests are currently not configured or enabled for this…" at bounding box center [751, 487] width 1075 height 52
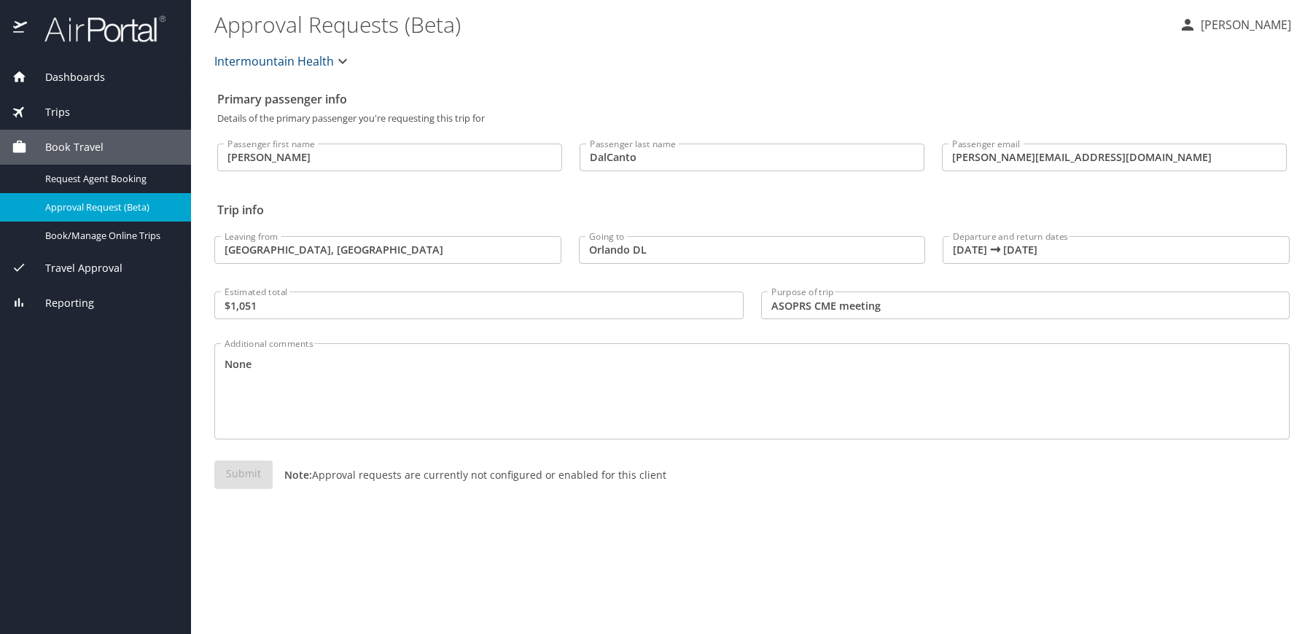
click at [275, 477] on p "Note: Approval requests are currently not configured or enabled for this client" at bounding box center [470, 474] width 394 height 15
click at [236, 486] on div "Submit Note: Approval requests are currently not configured or enabled for this…" at bounding box center [751, 487] width 1075 height 52
